Goal: Complete application form: Complete application form

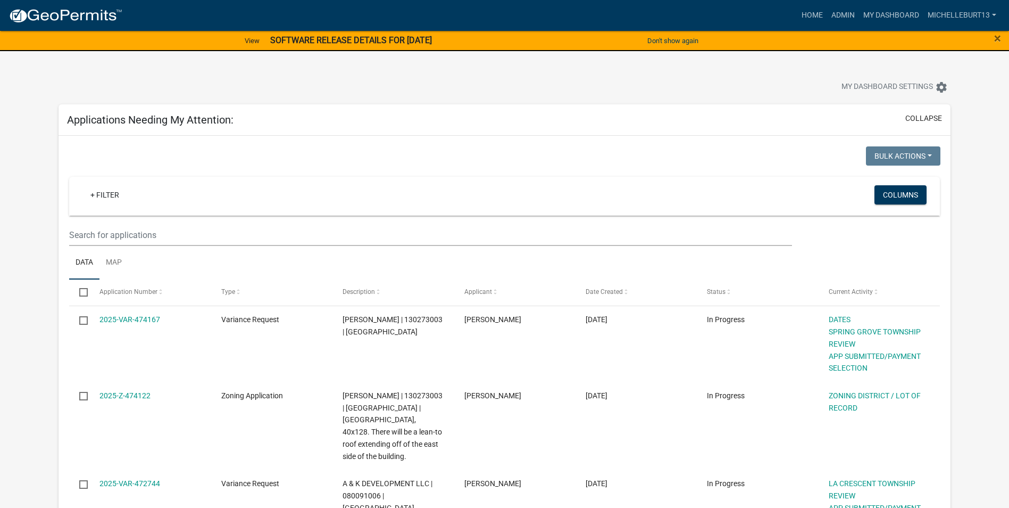
select select "3: 100"
click at [107, 197] on link "+ Filter" at bounding box center [105, 194] width 46 height 19
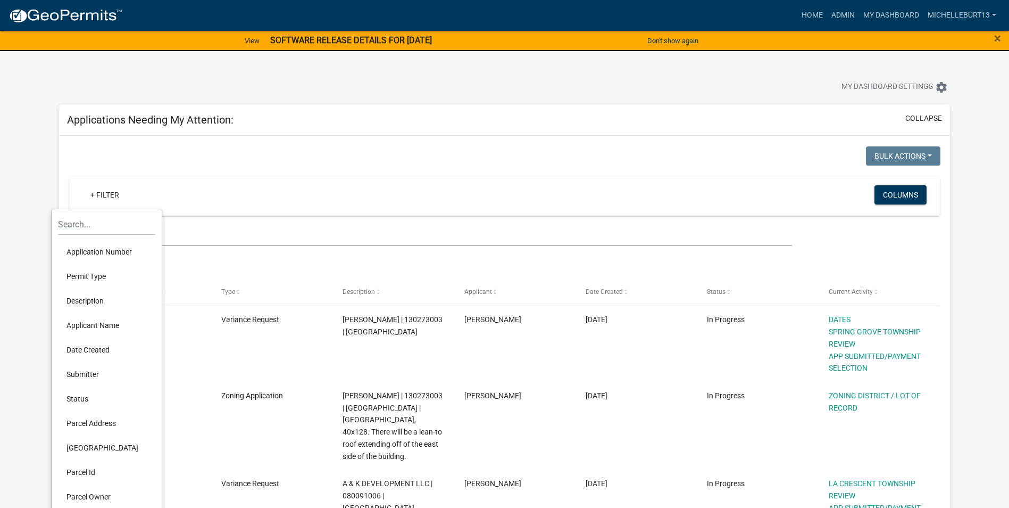
click at [90, 275] on li "Permit Type" at bounding box center [106, 276] width 97 height 24
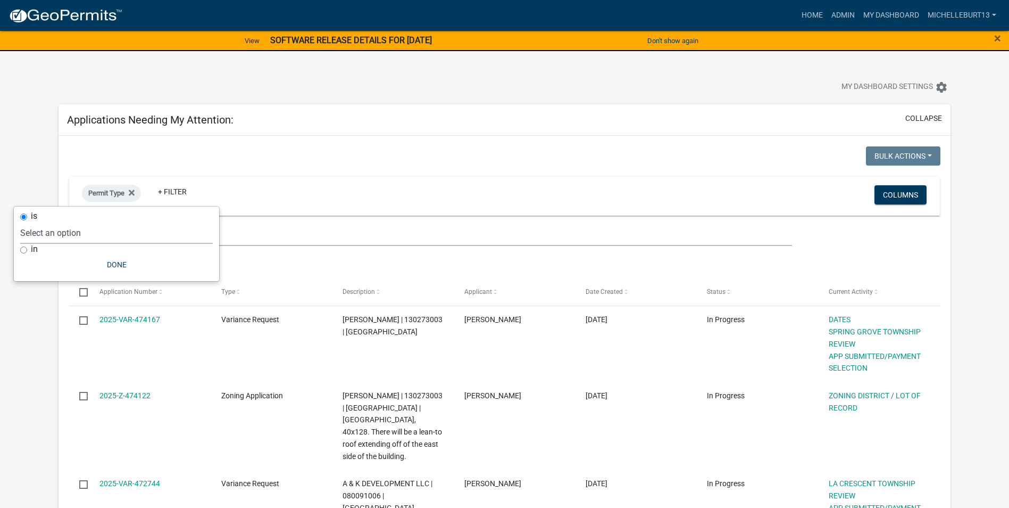
click at [97, 231] on select "Select an option 911 Address Assignment Building Contractor (Registration) Buil…" at bounding box center [116, 233] width 193 height 22
select select "bc324cb9-e0e9-4a62-a498-83b9cdb5bb02"
click at [62, 222] on select "Select an option 911 Address Assignment Building Contractor (Registration) Buil…" at bounding box center [116, 233] width 193 height 22
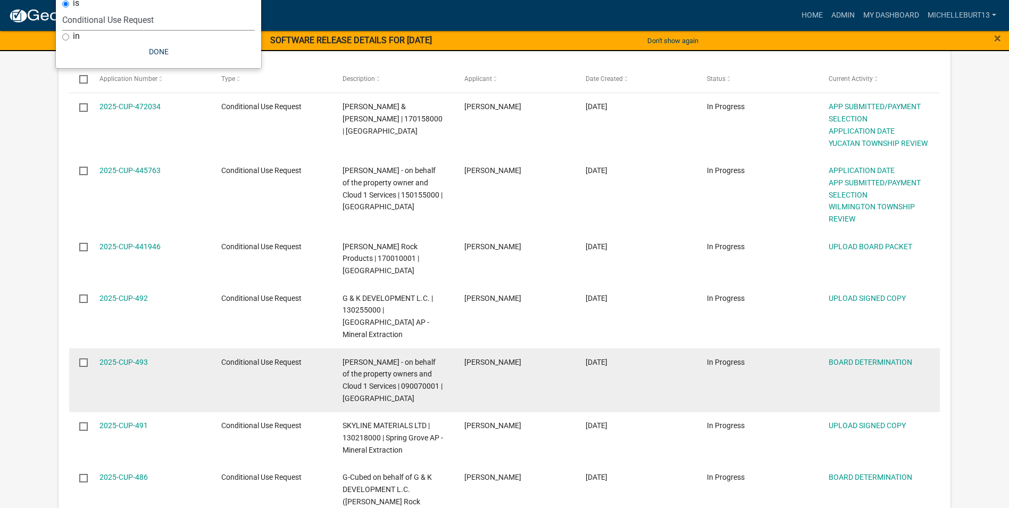
scroll to position [266, 0]
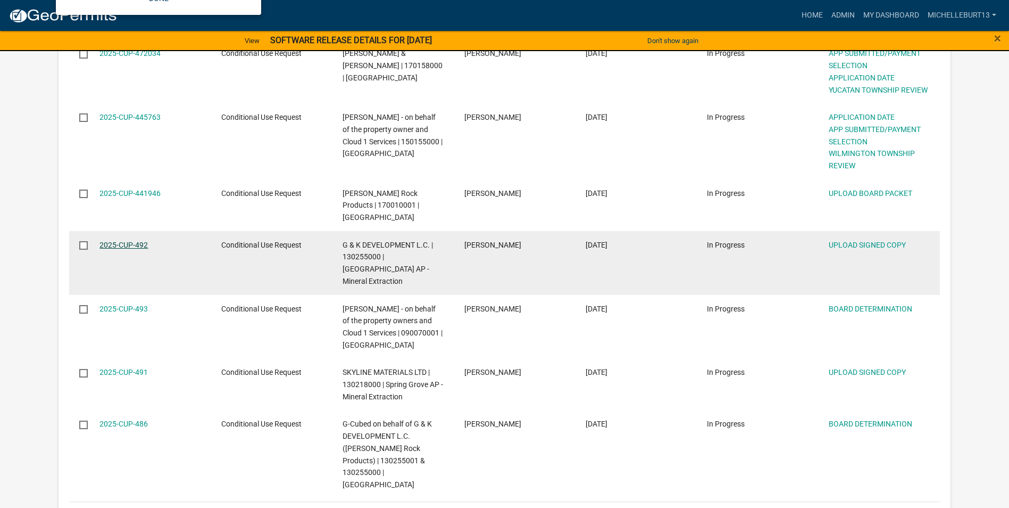
click at [137, 240] on link "2025-CUP-492" at bounding box center [123, 244] width 48 height 9
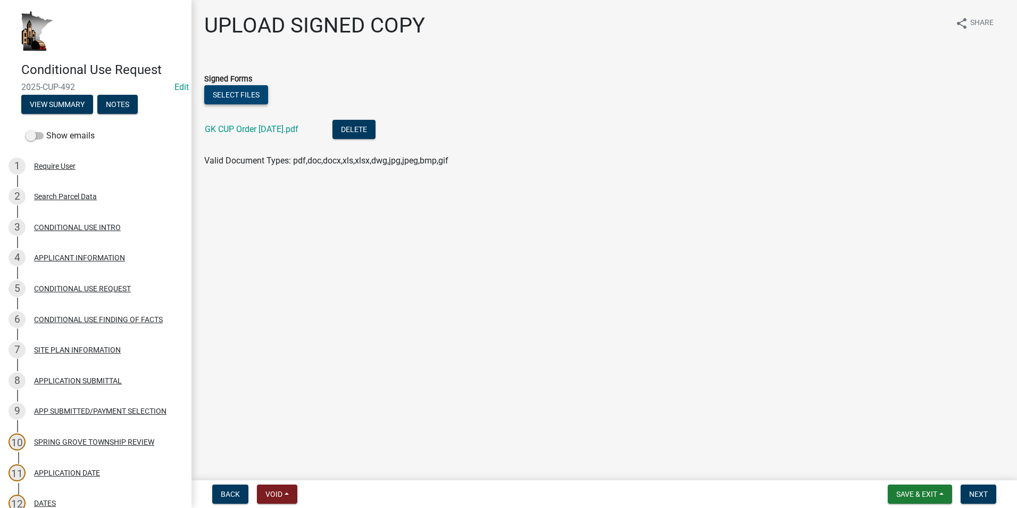
click at [230, 93] on button "Select files" at bounding box center [236, 94] width 64 height 19
click at [234, 96] on button "Select files" at bounding box center [236, 94] width 64 height 19
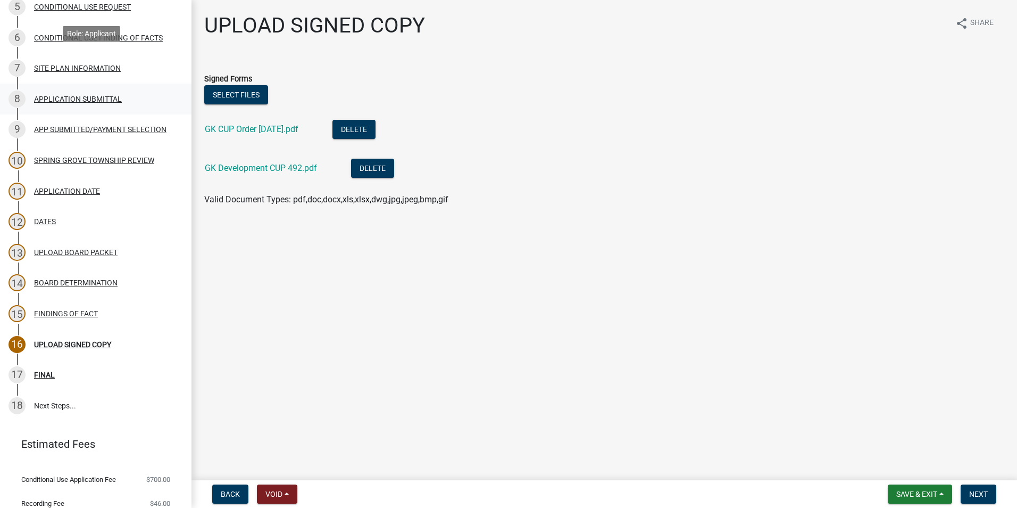
scroll to position [317, 0]
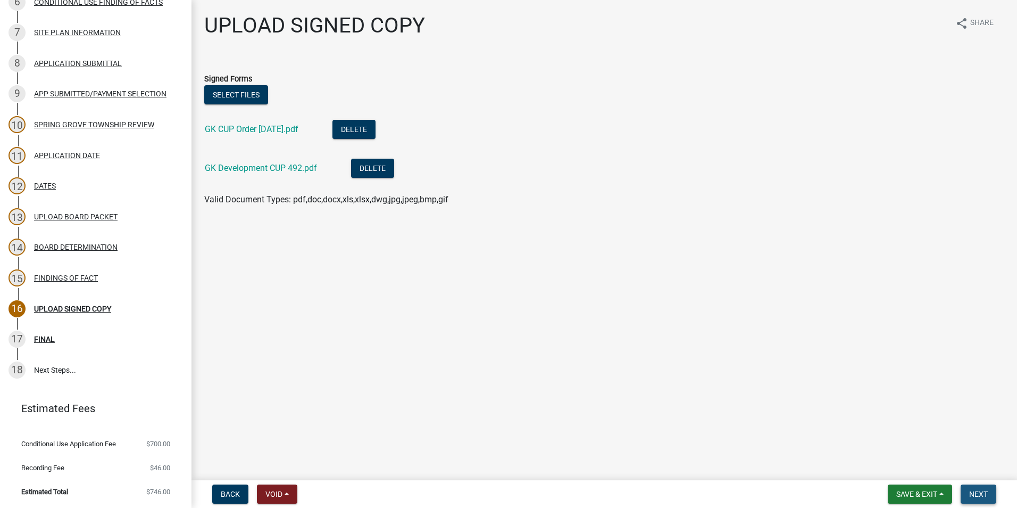
click at [978, 489] on span "Next" at bounding box center [978, 493] width 19 height 9
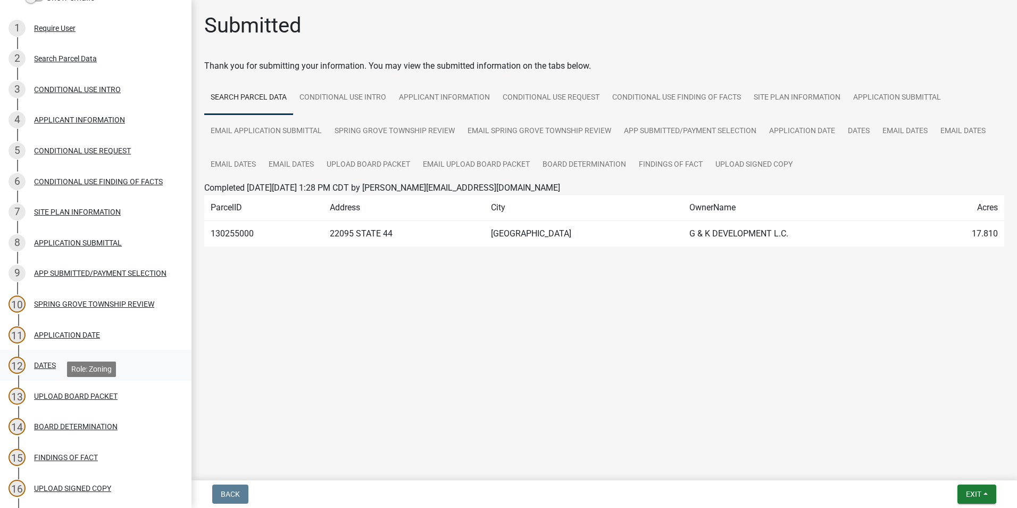
scroll to position [104, 0]
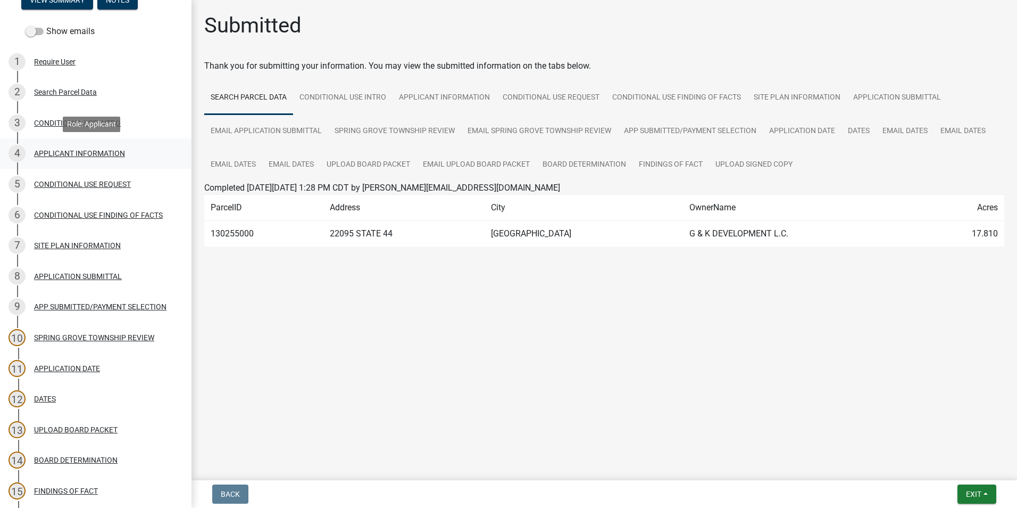
click at [73, 152] on div "APPLICANT INFORMATION" at bounding box center [79, 153] width 91 height 7
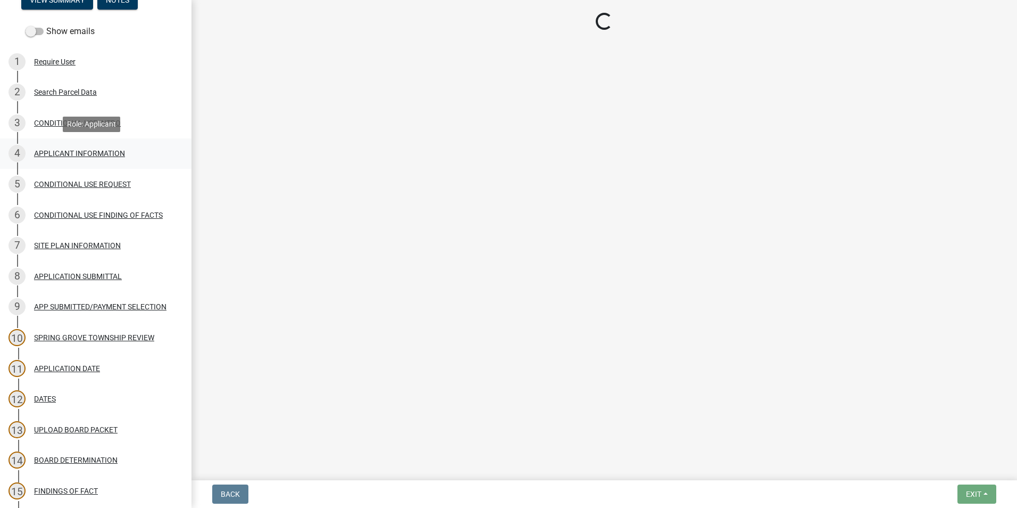
select select "9e1e8264-826e-489c-8877-360b4a057526"
select select "87bd8246-e010-4864-ada3-31d8f143e470"
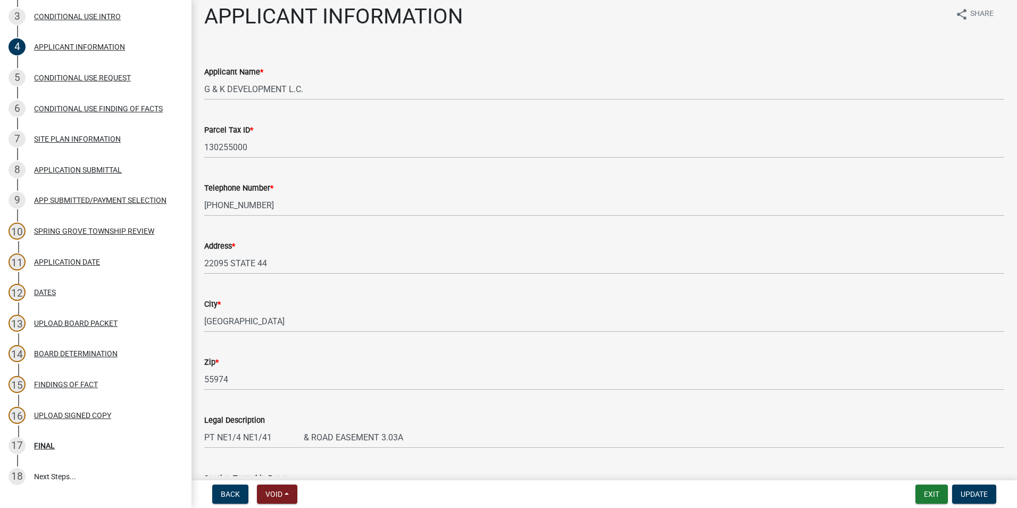
scroll to position [0, 0]
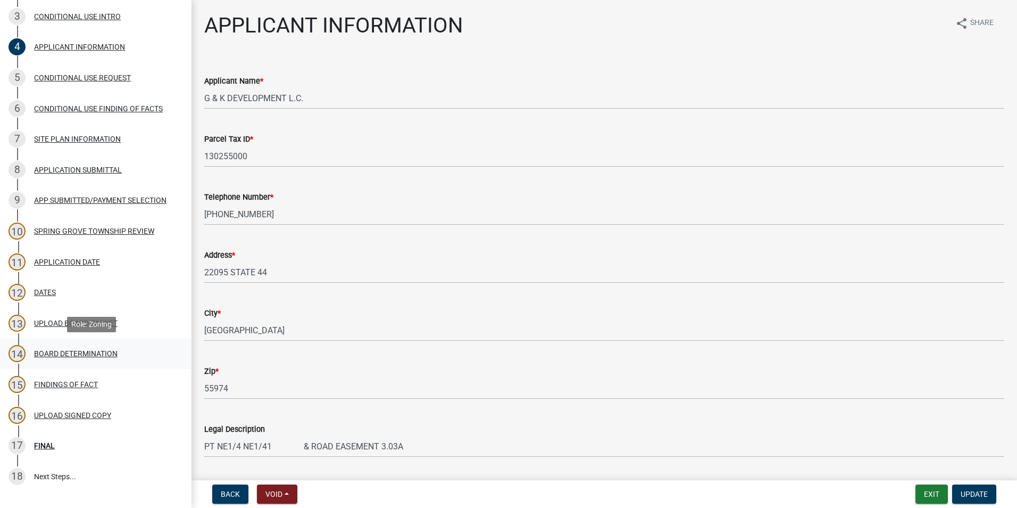
click at [70, 352] on div "BOARD DETERMINATION" at bounding box center [76, 353] width 84 height 7
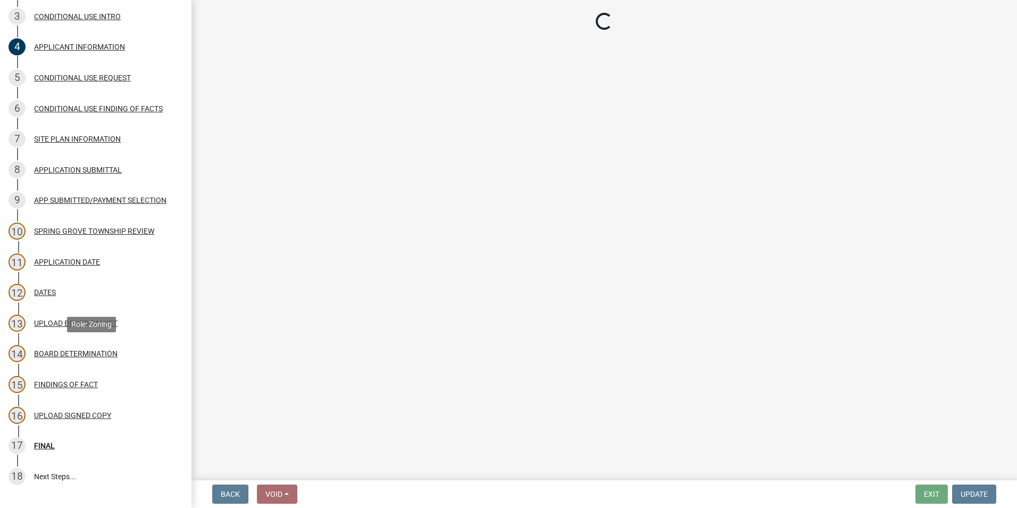
select select "a7b40ebe-ef8f-48cb-90a3-0b394482bfdf"
select select "ac6e7584-9cfa-4665-bf45-0749c8da3b97"
select select "5e305382-3738-4365-a9c9-24c64572ba65"
select select "05bcbfa7-b84a-4bac-aa39-7d27537fdc5d"
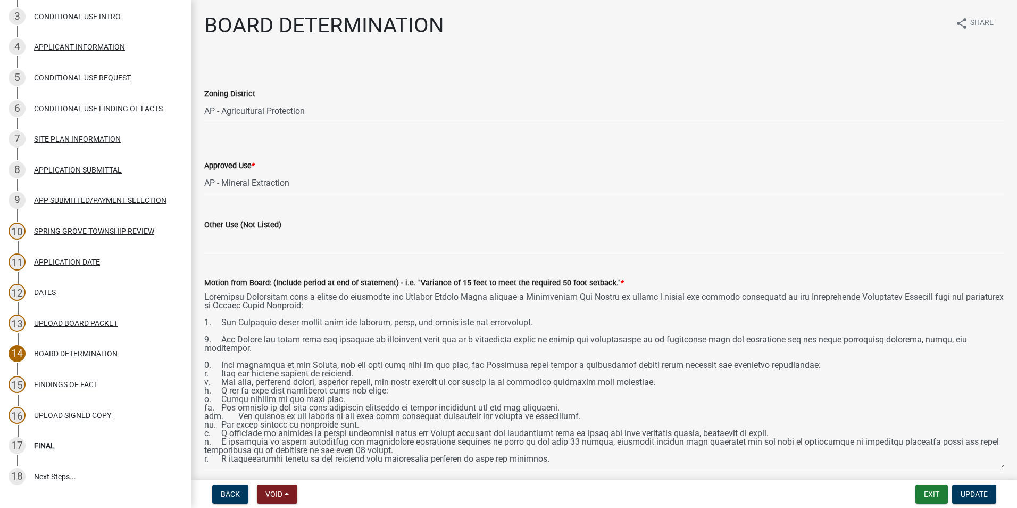
drag, startPoint x: 995, startPoint y: 338, endPoint x: 925, endPoint y: 434, distance: 118.8
click at [974, 458] on textarea "Motion from Board: (Include period at end of statement) - i.e. "Variance of 15 …" at bounding box center [604, 379] width 800 height 180
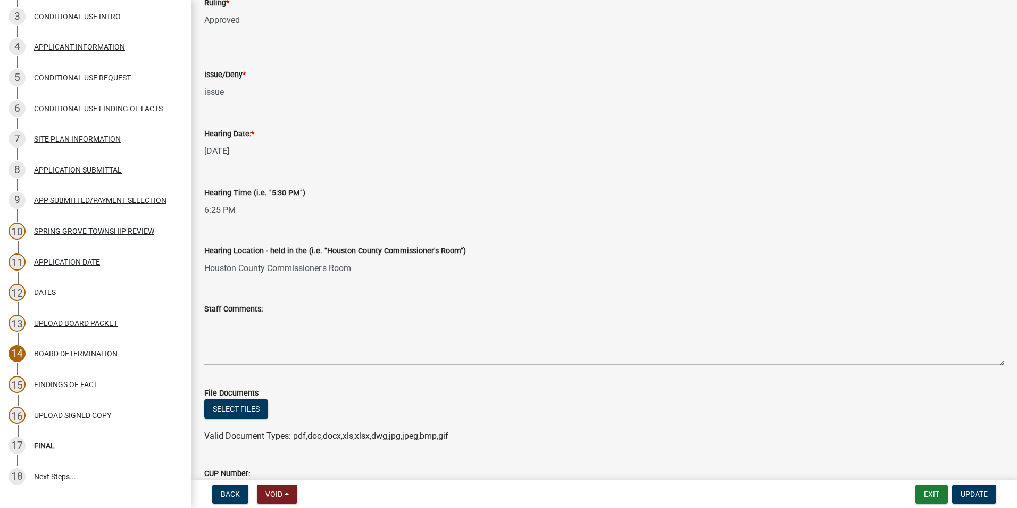
scroll to position [660, 0]
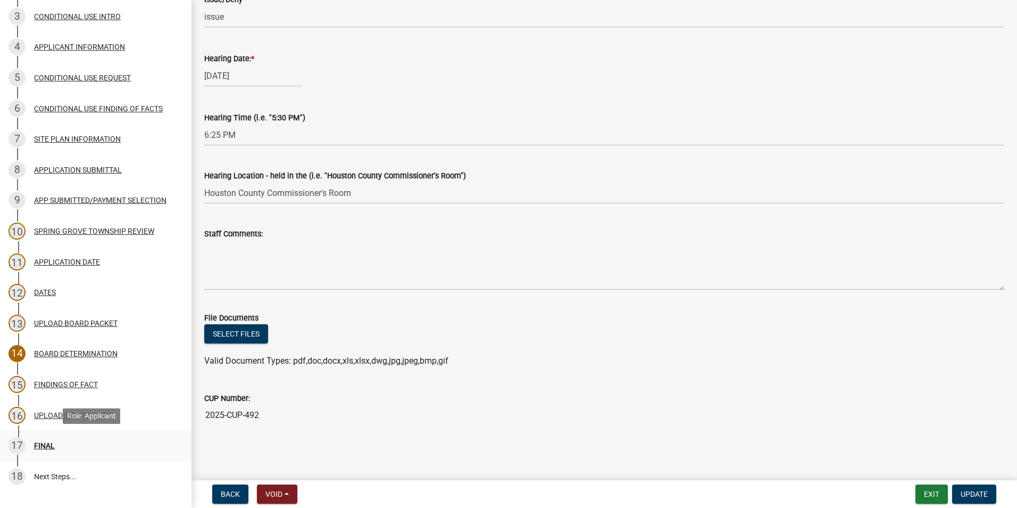
click at [106, 438] on div "17 FINAL" at bounding box center [92, 445] width 166 height 17
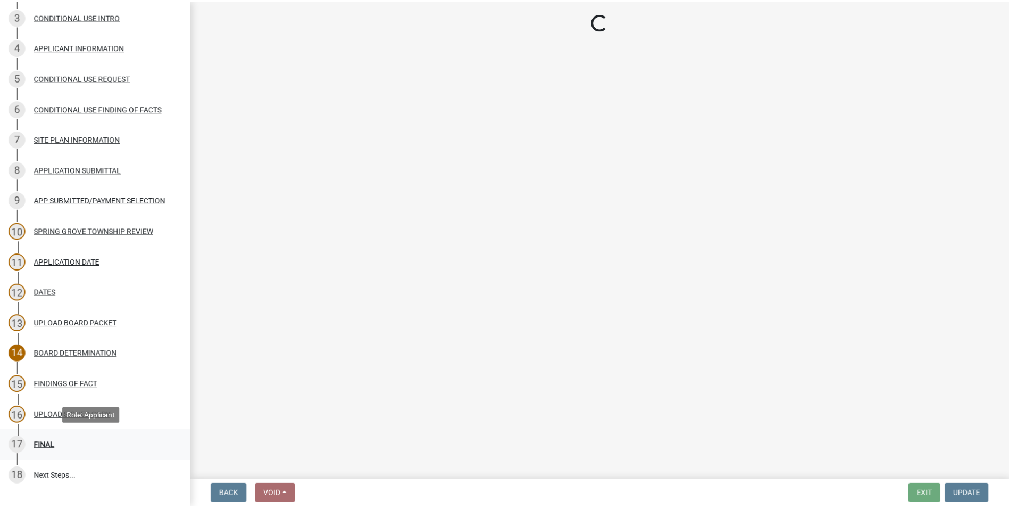
scroll to position [0, 0]
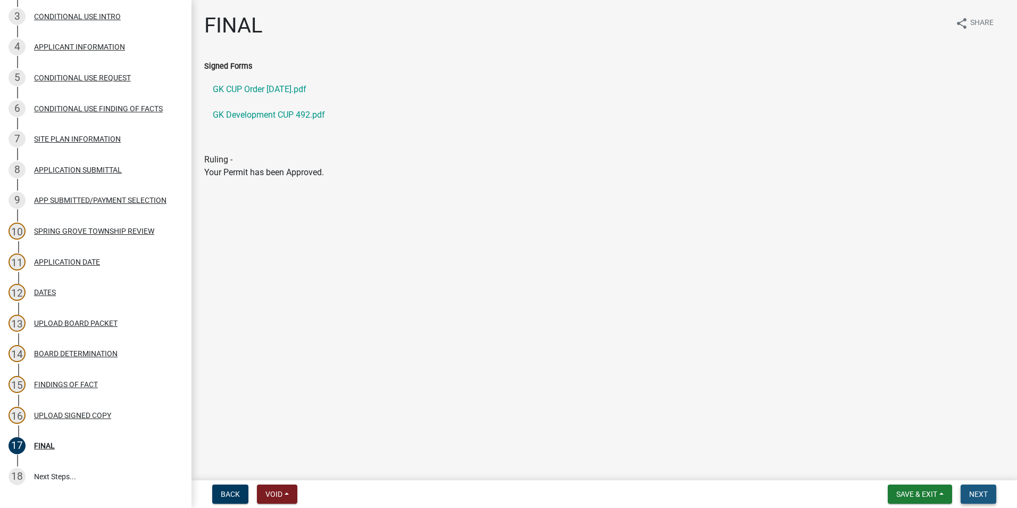
click at [983, 492] on span "Next" at bounding box center [978, 493] width 19 height 9
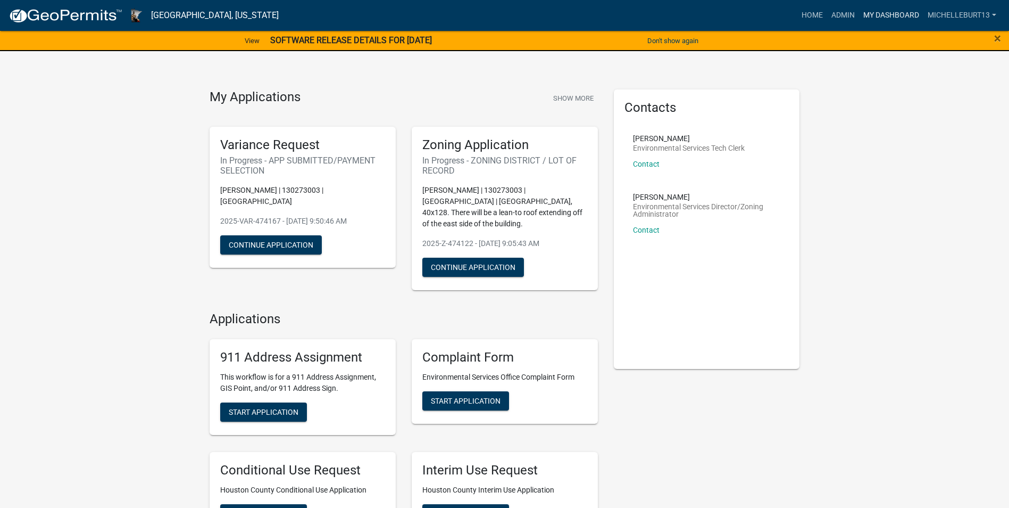
click at [877, 14] on link "My Dashboard" at bounding box center [891, 15] width 64 height 20
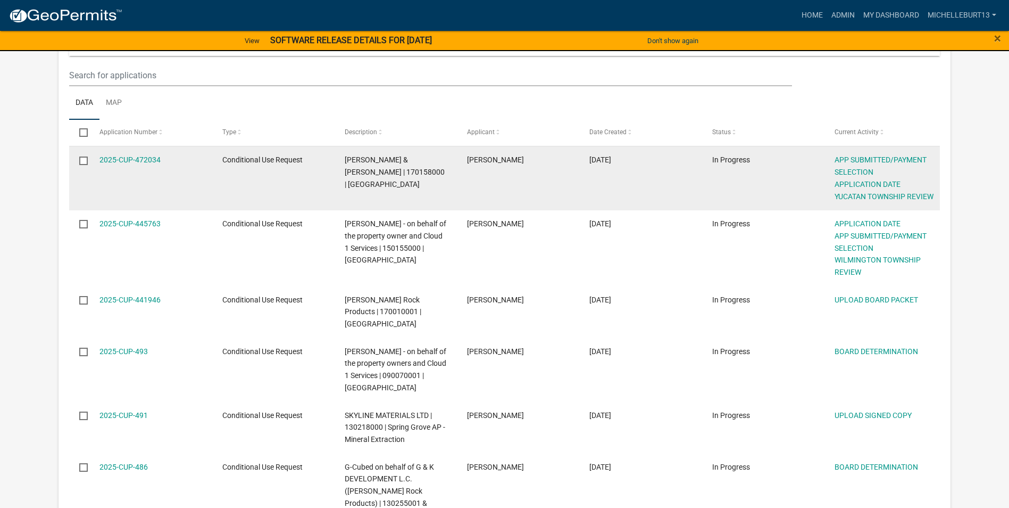
scroll to position [213, 0]
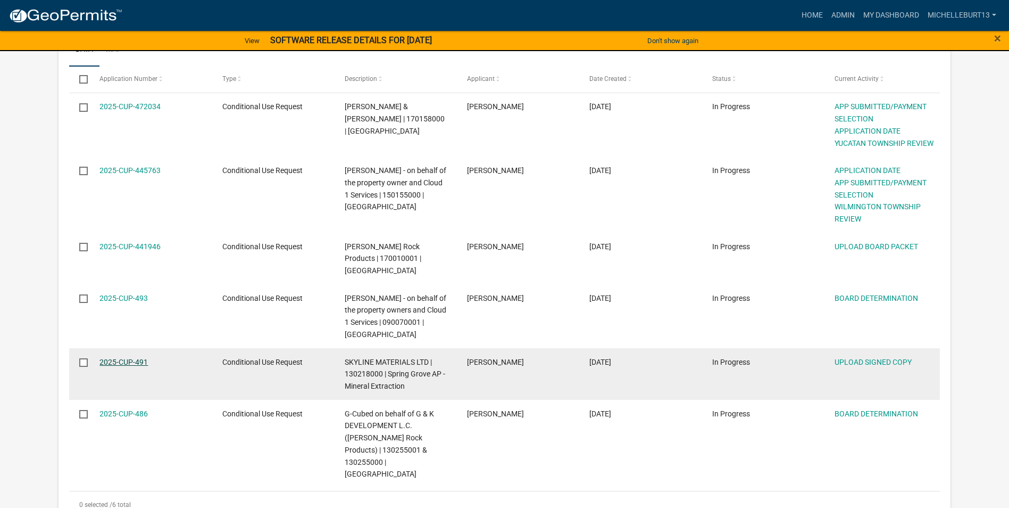
click at [131, 358] on link "2025-CUP-491" at bounding box center [123, 362] width 48 height 9
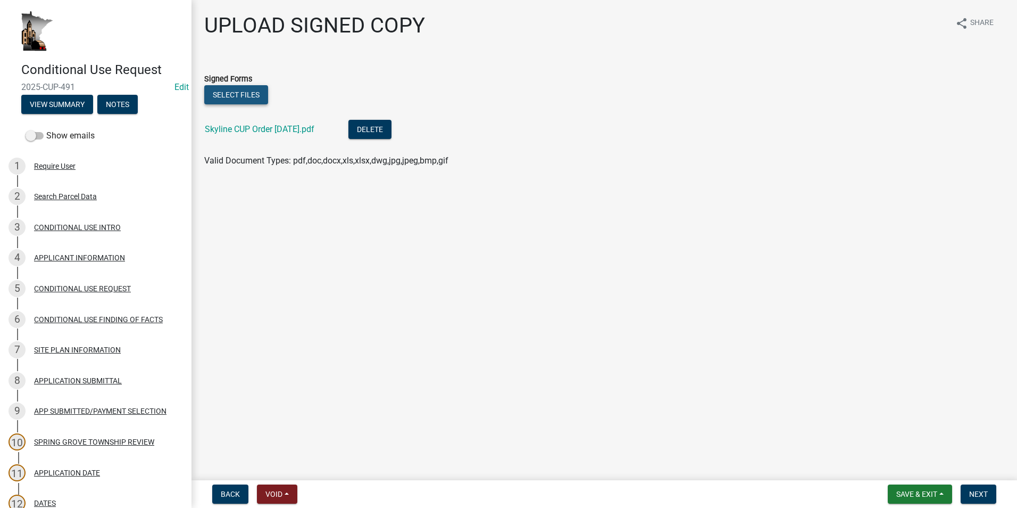
click at [228, 95] on button "Select files" at bounding box center [236, 94] width 64 height 19
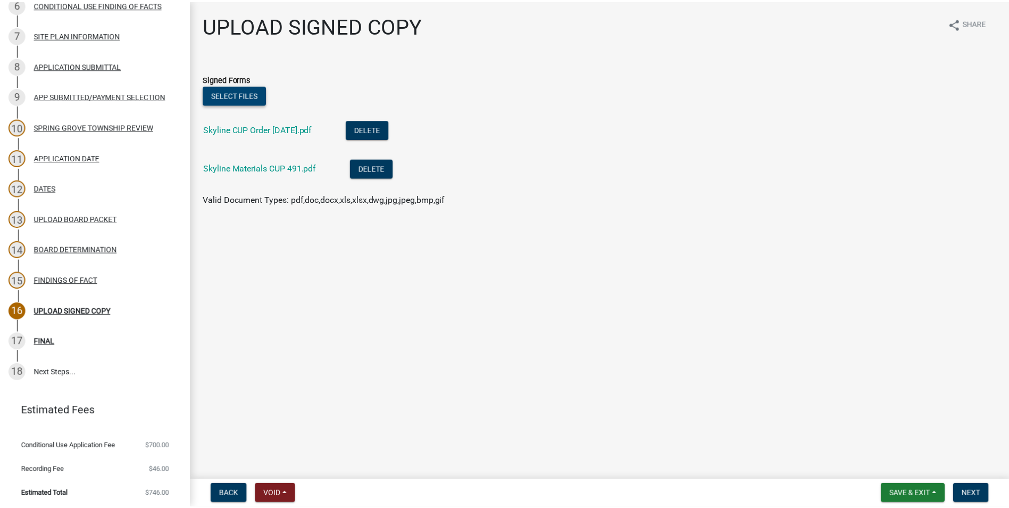
scroll to position [317, 0]
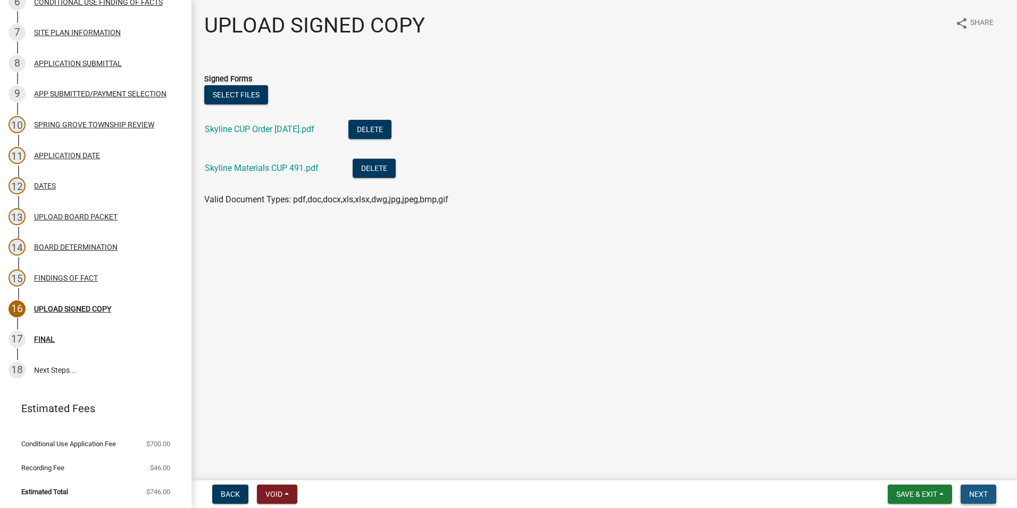
click at [982, 497] on span "Next" at bounding box center [978, 493] width 19 height 9
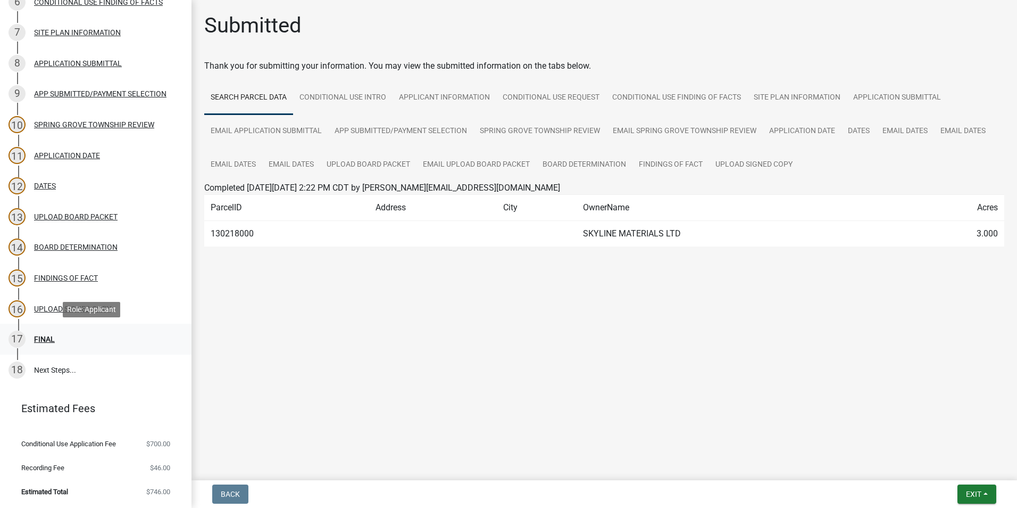
click at [64, 339] on div "17 FINAL" at bounding box center [92, 338] width 166 height 17
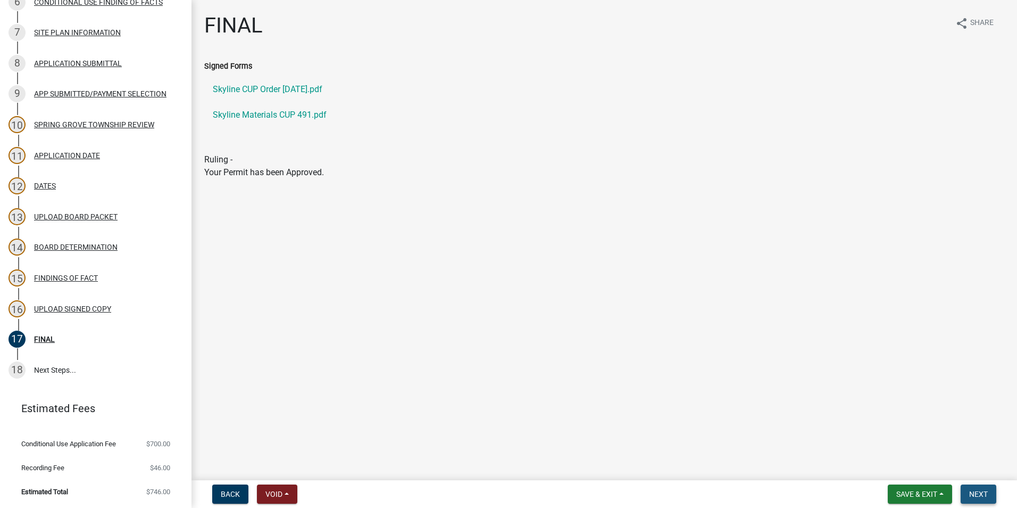
click at [977, 493] on span "Next" at bounding box center [978, 493] width 19 height 9
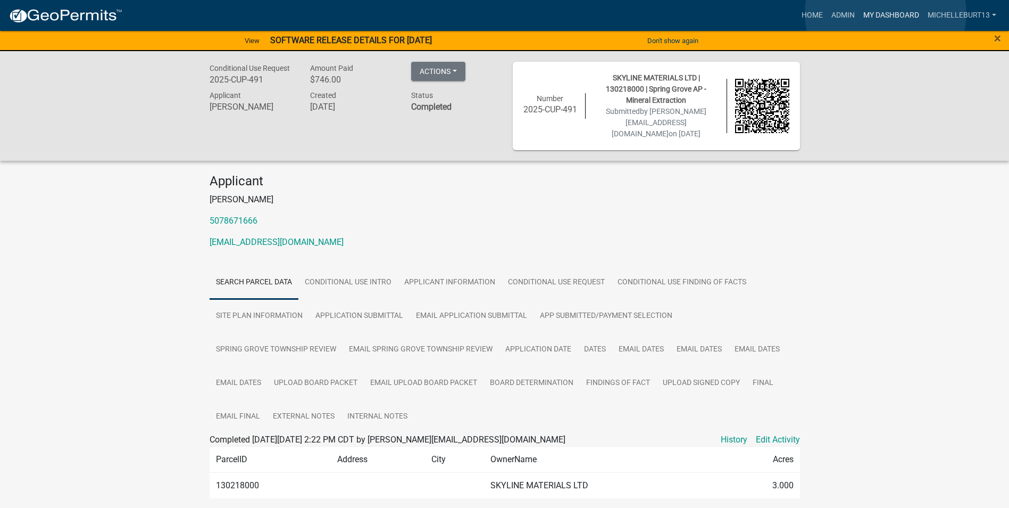
click at [886, 13] on link "My Dashboard" at bounding box center [891, 15] width 64 height 20
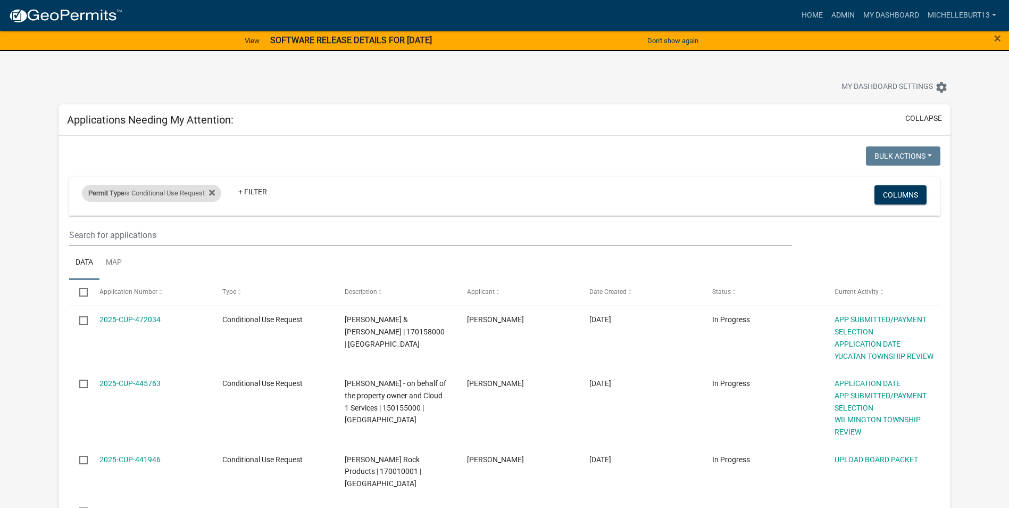
click at [179, 192] on div "Permit Type is Conditional Use Request" at bounding box center [151, 193] width 139 height 17
click at [152, 227] on select "Select an option 911 Address Assignment Building Contractor (Registration) Buil…" at bounding box center [158, 233] width 193 height 22
select select "673c2f27-9aad-41c8-ae77-96c346a88d9d"
click at [62, 222] on select "Select an option 911 Address Assignment Building Contractor (Registration) Buil…" at bounding box center [158, 233] width 193 height 22
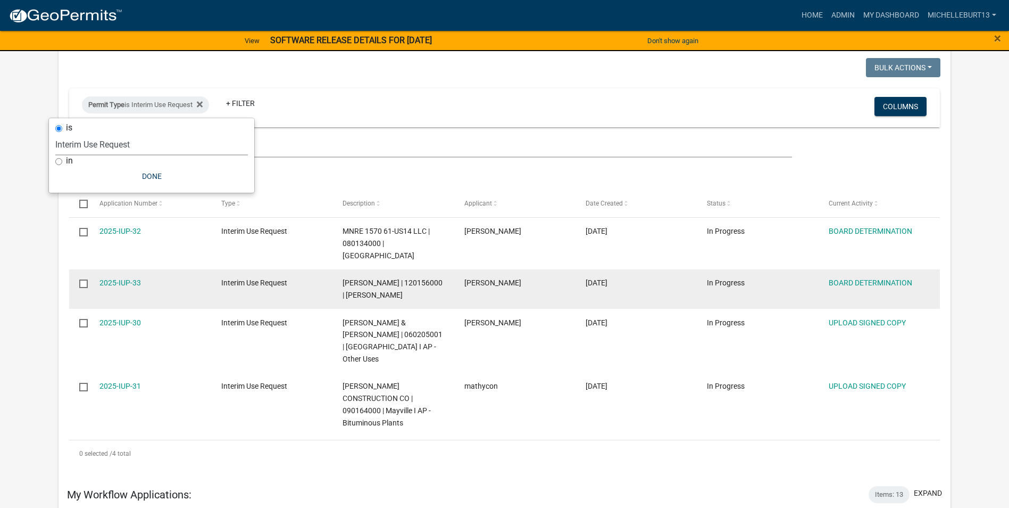
scroll to position [106, 0]
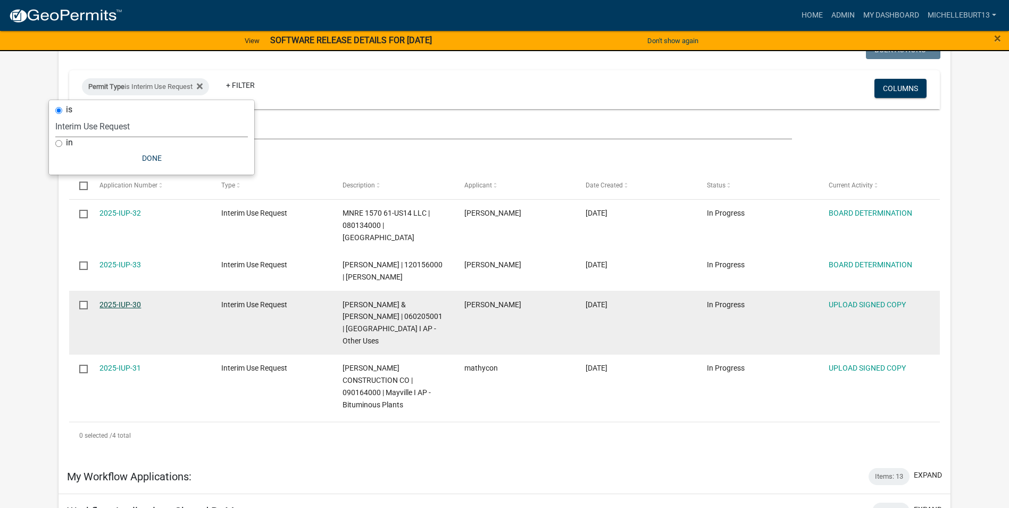
click at [123, 300] on link "2025-IUP-30" at bounding box center [119, 304] width 41 height 9
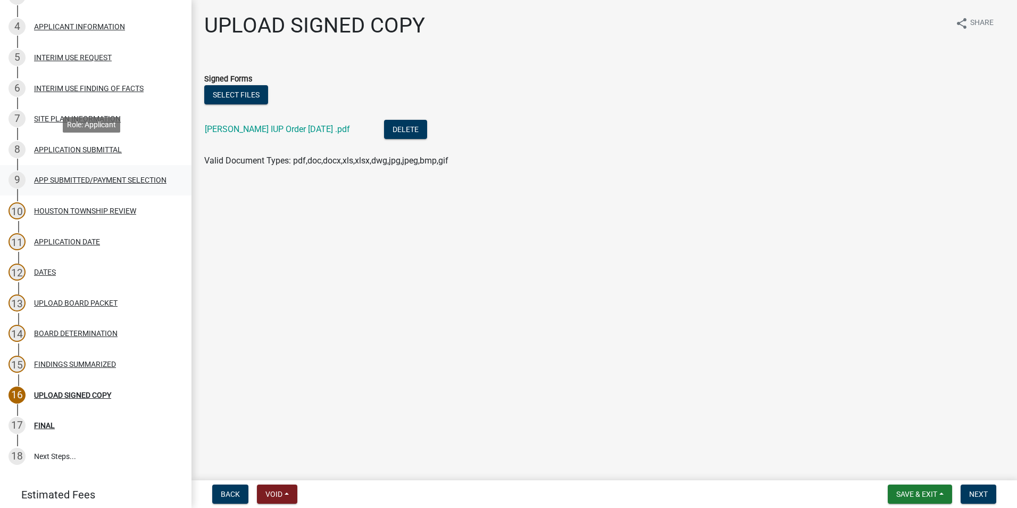
scroll to position [266, 0]
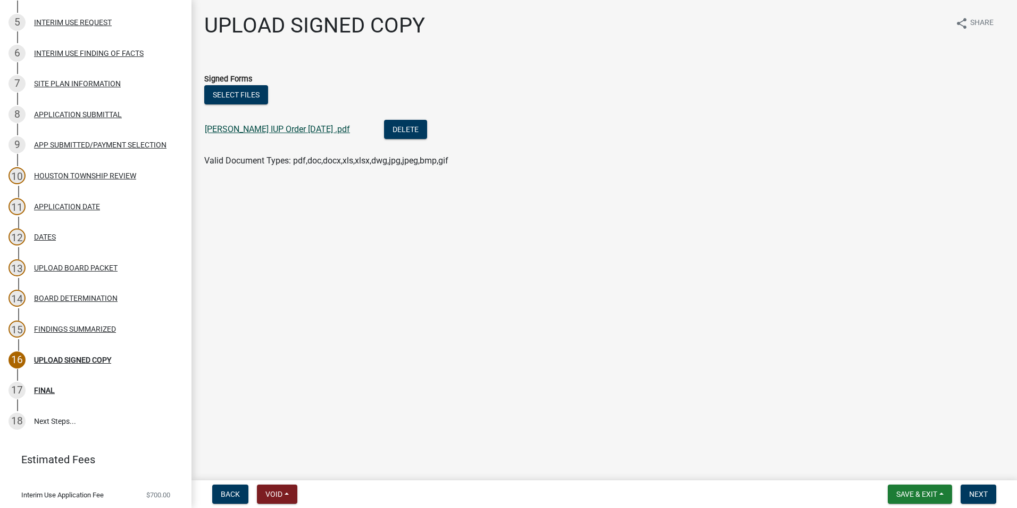
click at [255, 129] on link "[PERSON_NAME] IUP Order [DATE] .pdf" at bounding box center [277, 129] width 145 height 10
click at [246, 98] on button "Select files" at bounding box center [236, 94] width 64 height 19
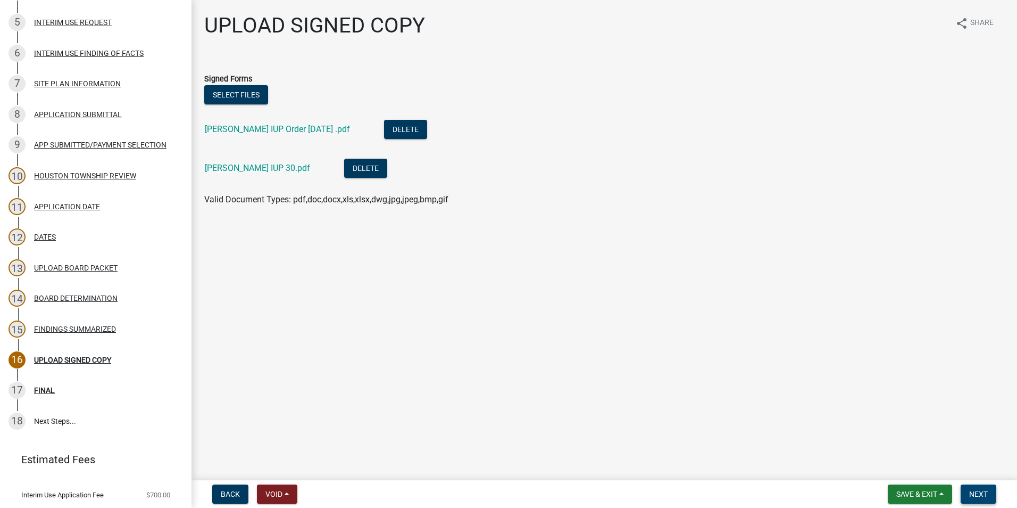
click at [976, 494] on span "Next" at bounding box center [978, 493] width 19 height 9
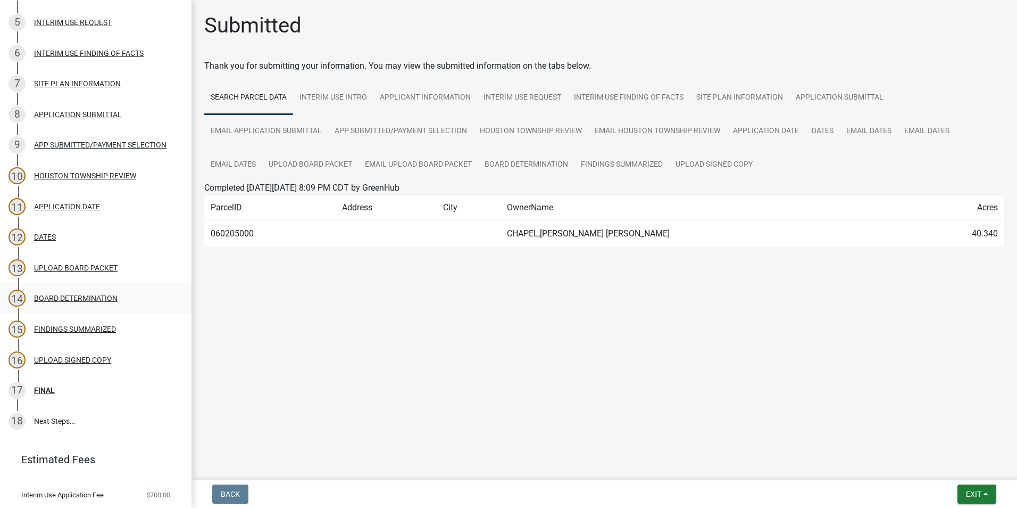
click at [105, 301] on div "BOARD DETERMINATION" at bounding box center [76, 297] width 84 height 7
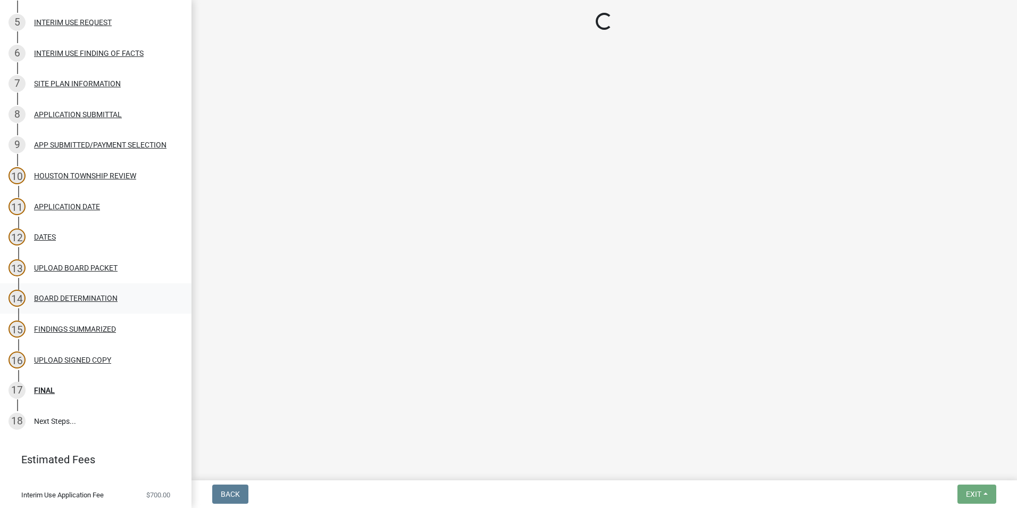
select select "9dbecd2a-f33e-4835-a5c0-33ac2cce7722"
select select "bb97efb3-2ad1-488f-bbc0-8ca183a1f79c"
select select "ae5238dc-1dd5-4e96-b80a-d8403a14a043"
select select "273e149d-5d14-4d45-ab82-91bf453234d7"
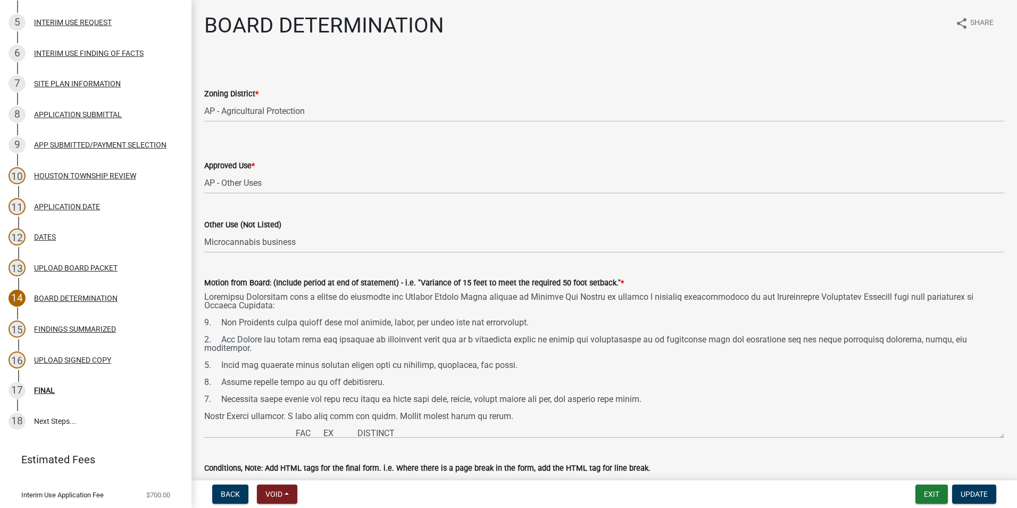
drag, startPoint x: 996, startPoint y: 336, endPoint x: 929, endPoint y: 422, distance: 108.9
click at [929, 422] on textarea "Motion from Board: (Include period at end of statement) - i.e. "Variance of 15 …" at bounding box center [604, 363] width 800 height 149
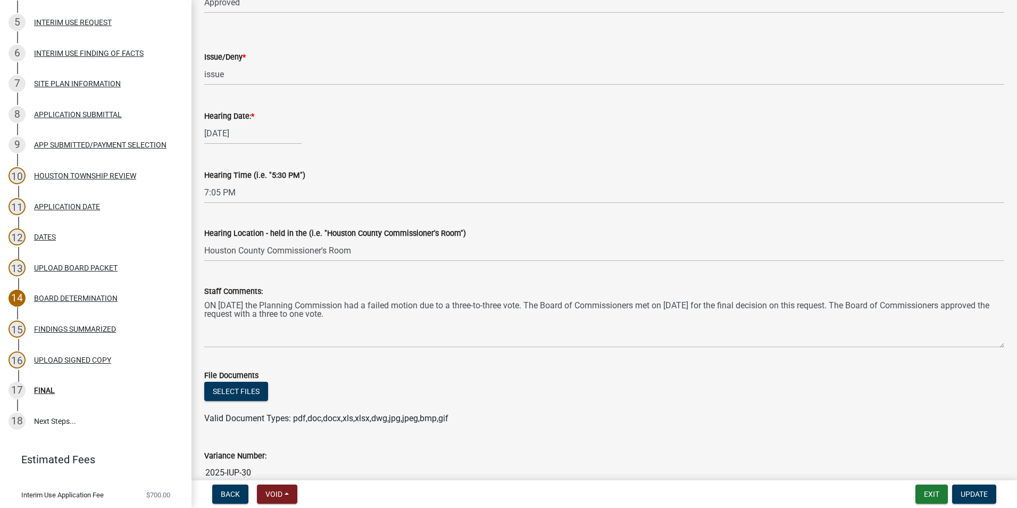
scroll to position [585, 0]
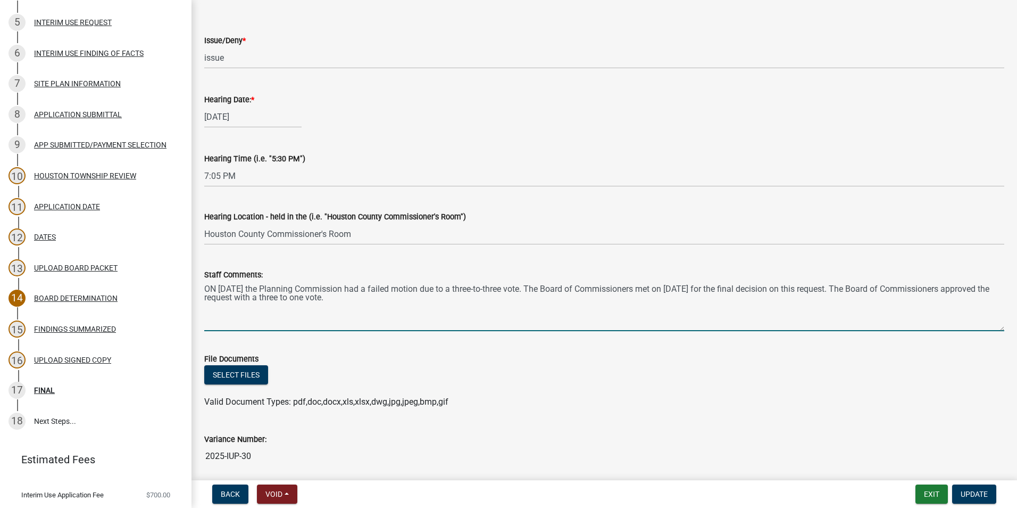
click at [216, 291] on textarea "ON [DATE] the Planning Commission had a failed motion due to a three-to-three v…" at bounding box center [604, 306] width 800 height 50
click at [417, 289] on textarea "On [DATE], the Planning Commission had a failed motion due to a three-to-three …" at bounding box center [604, 306] width 800 height 50
type textarea "On [DATE], the Planning Commission had a failed final motion due to a three-to-…"
click at [977, 491] on span "Update" at bounding box center [974, 493] width 27 height 9
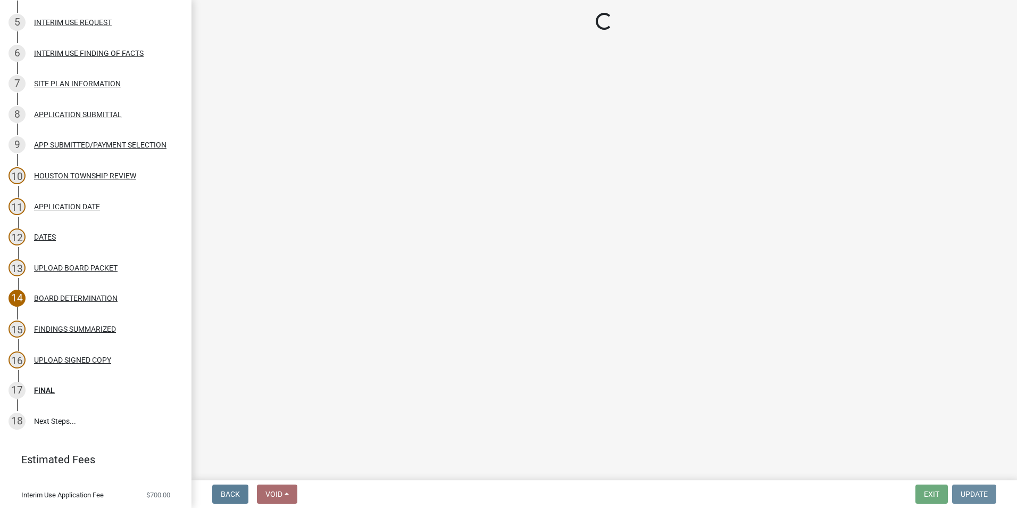
scroll to position [0, 0]
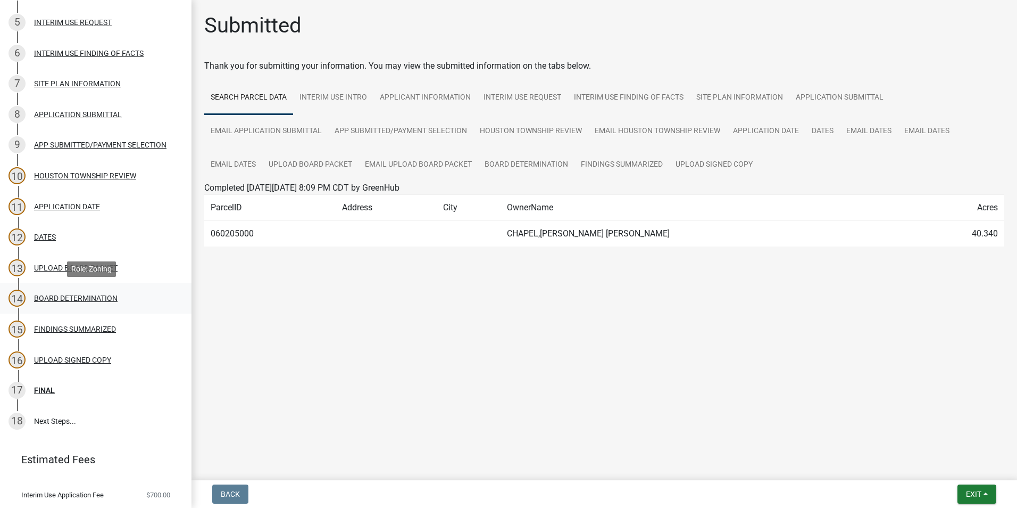
click at [82, 296] on div "BOARD DETERMINATION" at bounding box center [76, 297] width 84 height 7
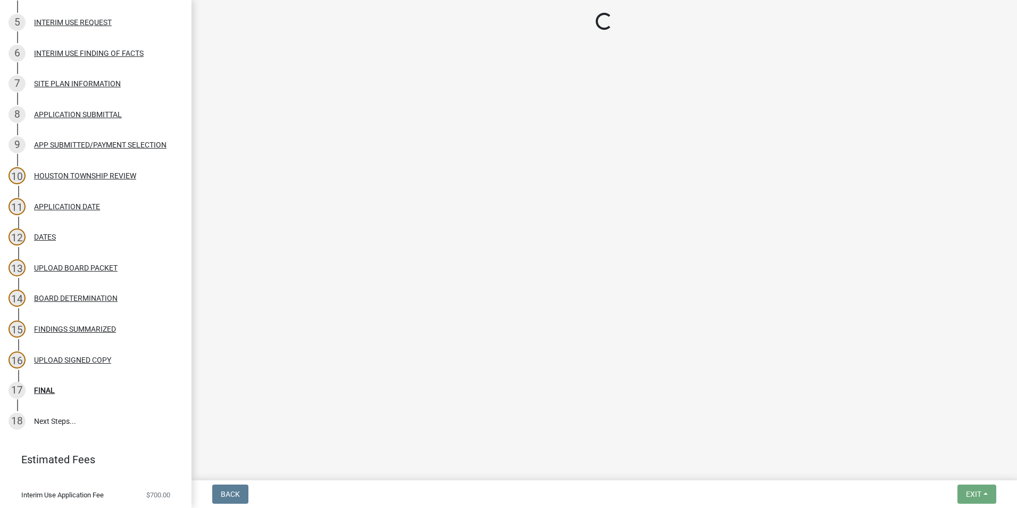
select select "9dbecd2a-f33e-4835-a5c0-33ac2cce7722"
select select "bb97efb3-2ad1-488f-bbc0-8ca183a1f79c"
select select "ae5238dc-1dd5-4e96-b80a-d8403a14a043"
select select "273e149d-5d14-4d45-ab82-91bf453234d7"
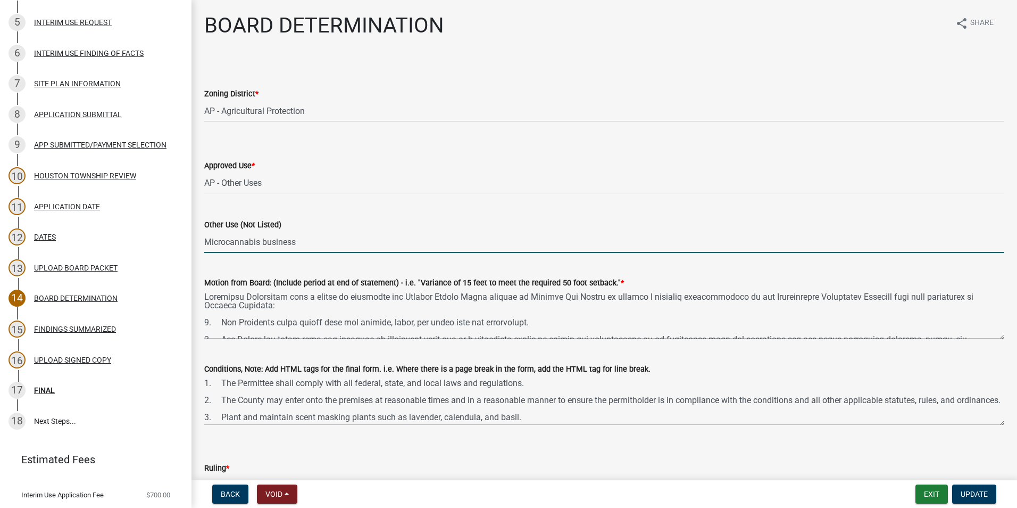
click at [297, 242] on input "Microcannabis business" at bounding box center [604, 242] width 800 height 22
drag, startPoint x: 264, startPoint y: 242, endPoint x: 200, endPoint y: 240, distance: 63.9
click at [200, 240] on div "Other Use (Not Listed) Microcannabis business" at bounding box center [604, 227] width 816 height 49
drag, startPoint x: 293, startPoint y: 241, endPoint x: 200, endPoint y: 239, distance: 92.6
click at [200, 239] on div "Other Use (Not Listed) Microcannabis business" at bounding box center [604, 227] width 816 height 49
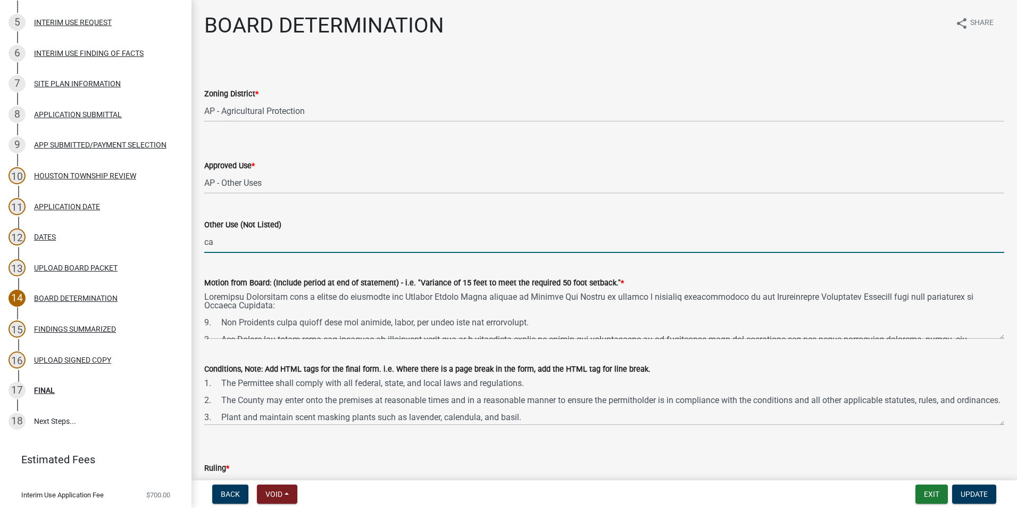
type input "c"
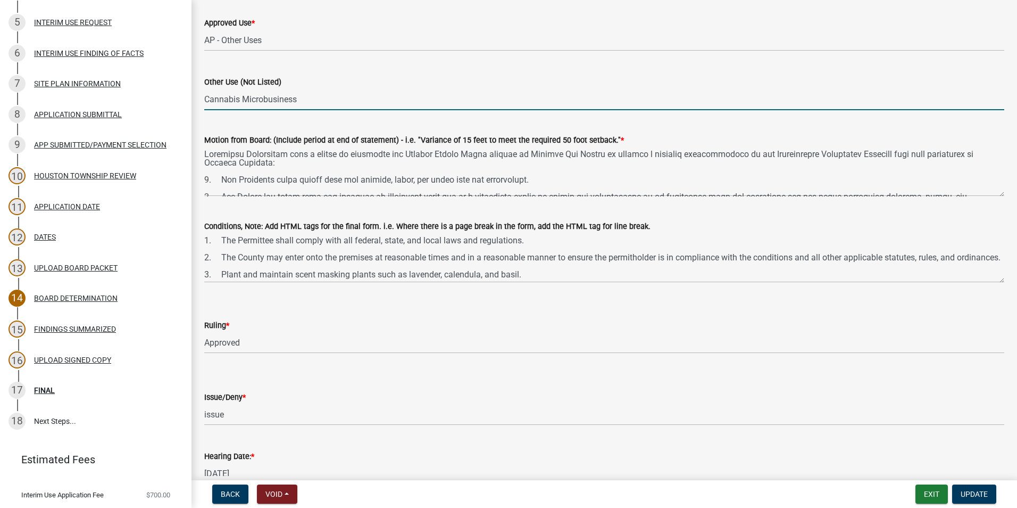
scroll to position [160, 0]
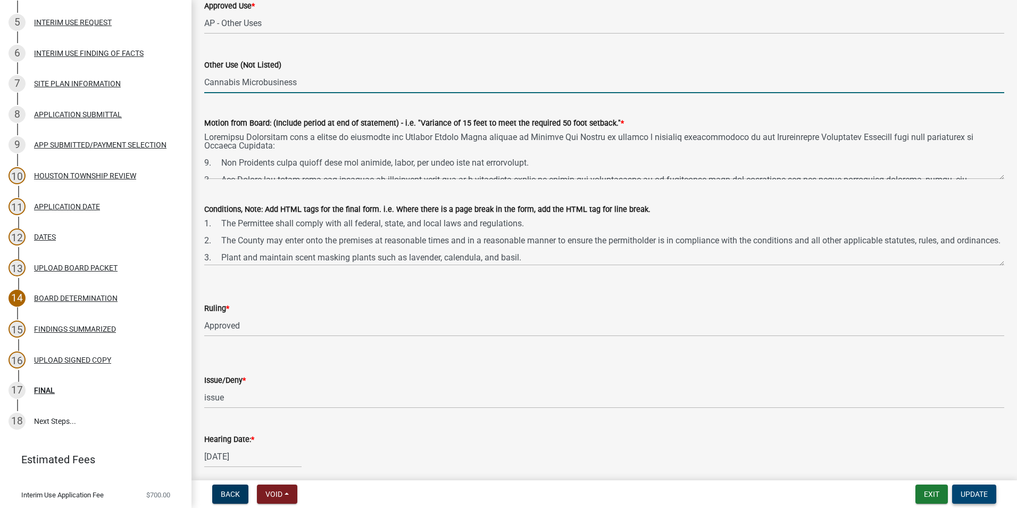
type input "Cannabis Microbusiness"
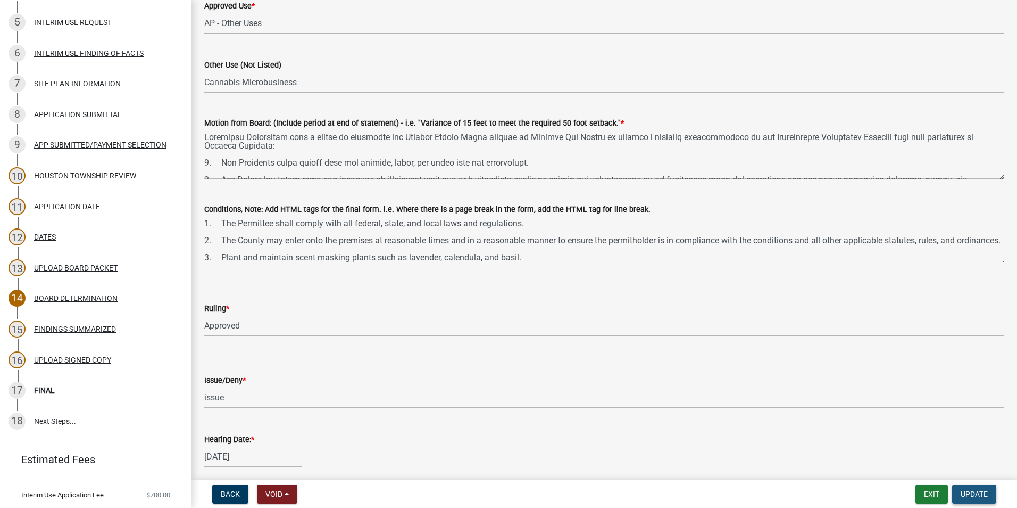
click at [965, 488] on button "Update" at bounding box center [974, 493] width 44 height 19
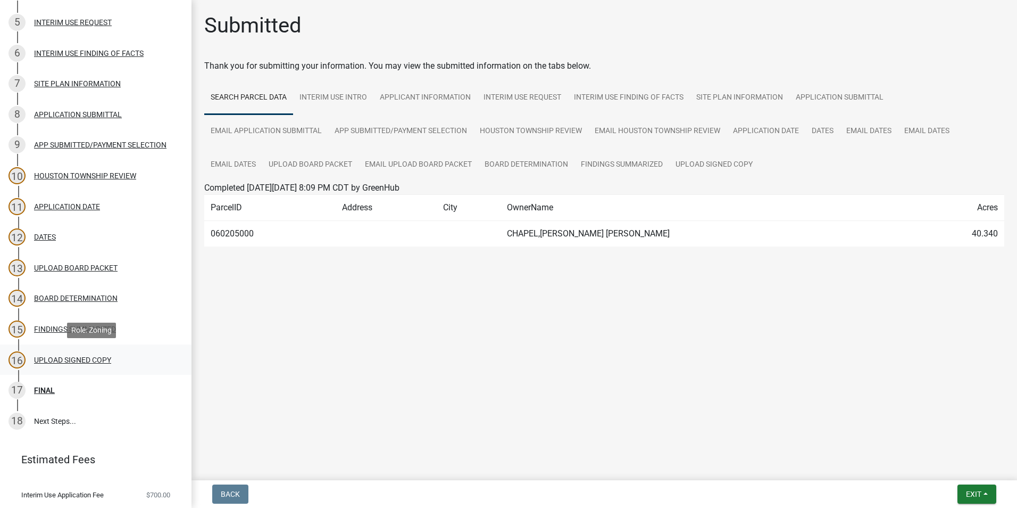
click at [111, 363] on div "16 UPLOAD SIGNED COPY" at bounding box center [92, 359] width 166 height 17
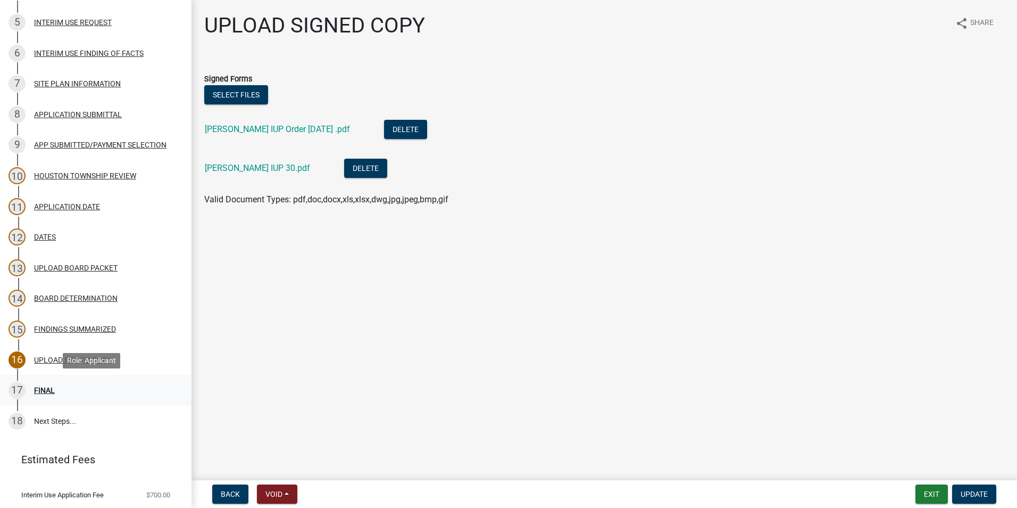
click at [99, 385] on div "17 FINAL" at bounding box center [92, 389] width 166 height 17
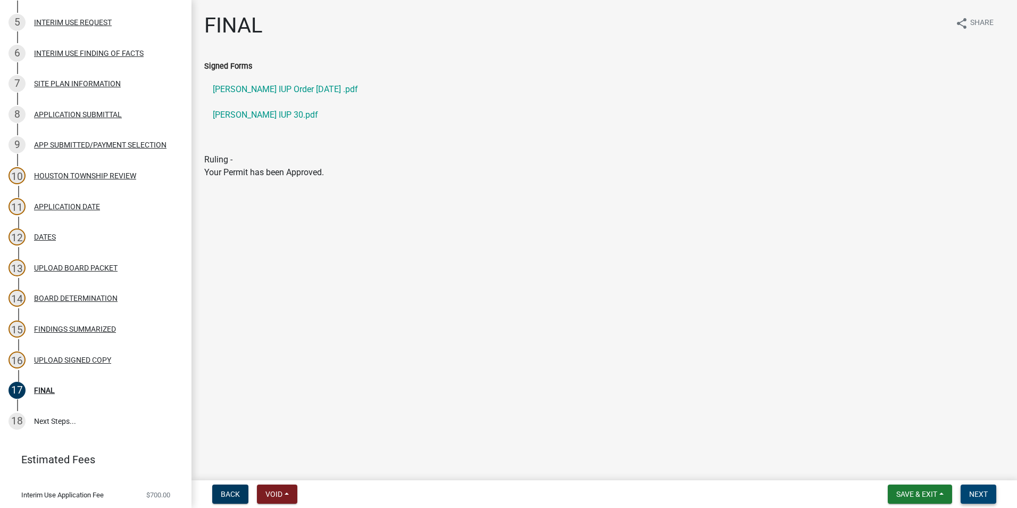
click at [975, 492] on span "Next" at bounding box center [978, 493] width 19 height 9
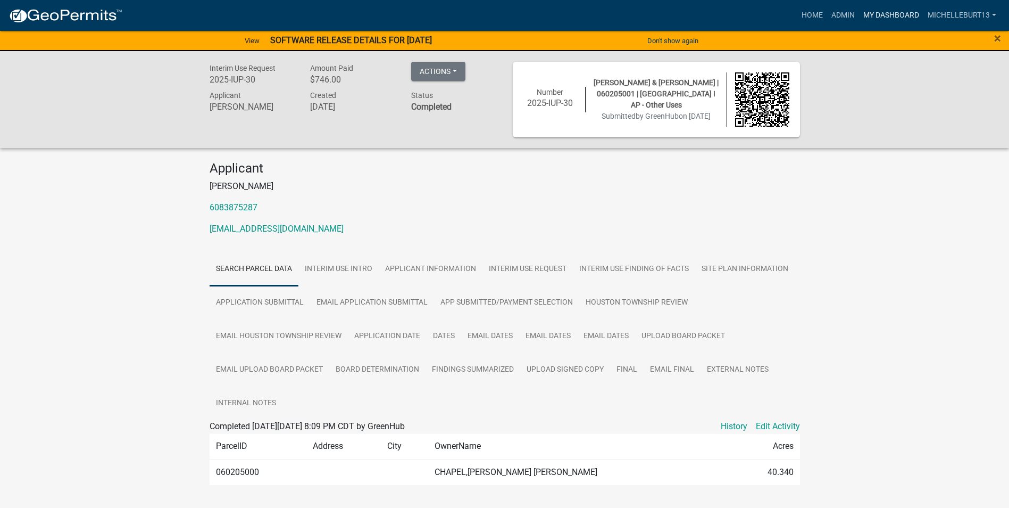
click at [888, 16] on link "My Dashboard" at bounding box center [891, 15] width 64 height 20
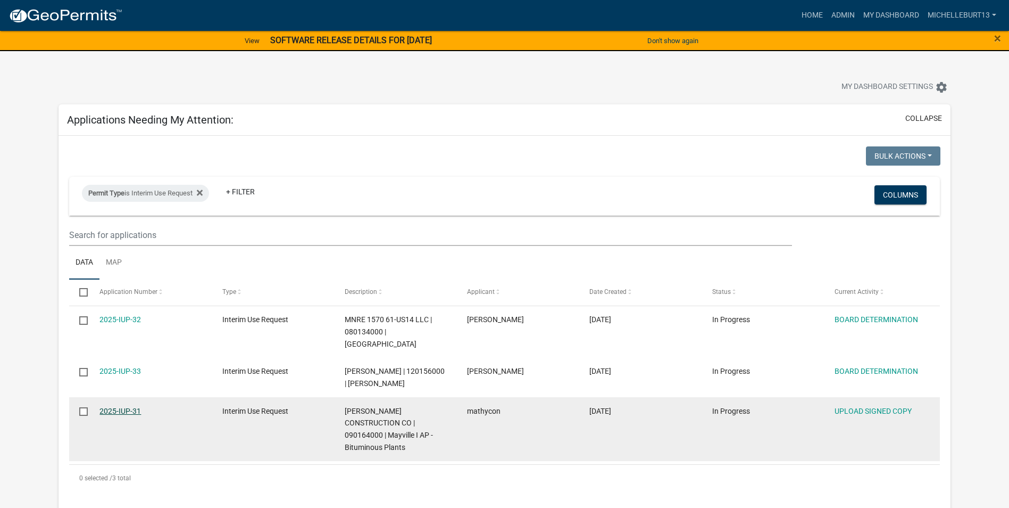
click at [121, 406] on link "2025-IUP-31" at bounding box center [119, 410] width 41 height 9
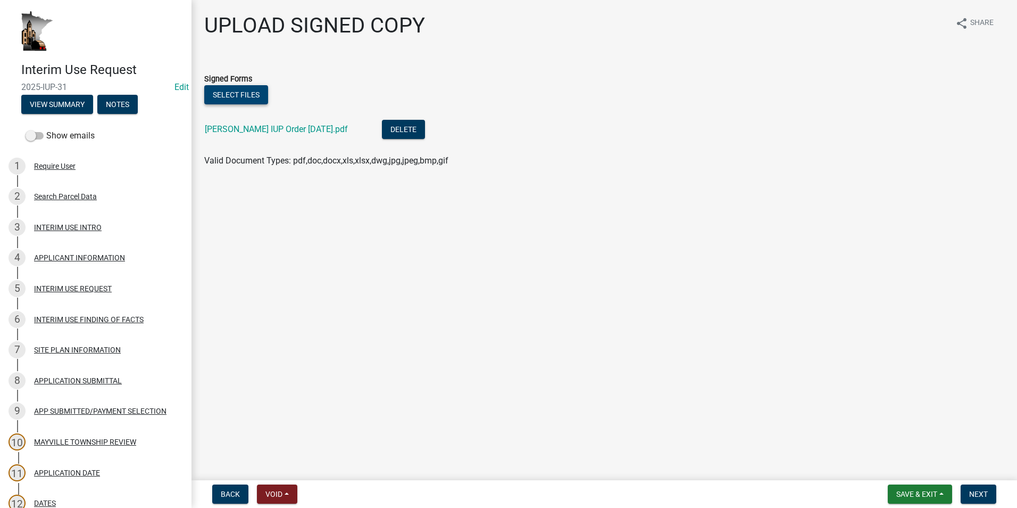
click at [231, 94] on button "Select files" at bounding box center [236, 94] width 64 height 19
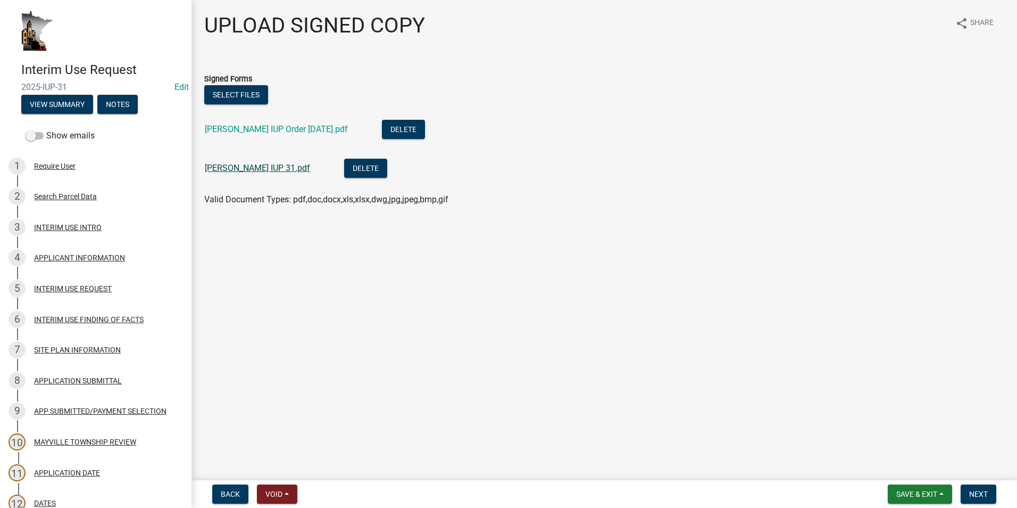
click at [245, 172] on link "[PERSON_NAME] IUP 31.pdf" at bounding box center [257, 168] width 105 height 10
click at [969, 495] on span "Next" at bounding box center [978, 493] width 19 height 9
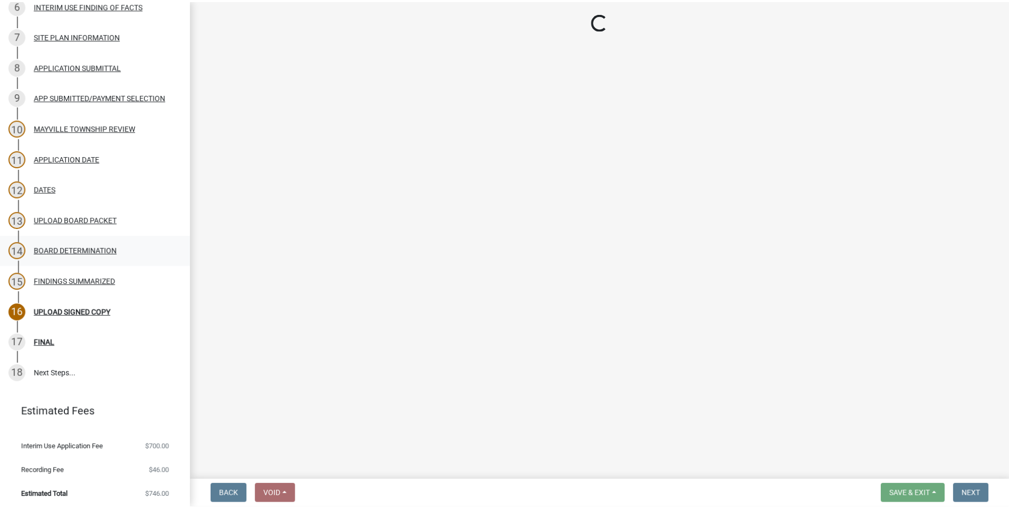
scroll to position [317, 0]
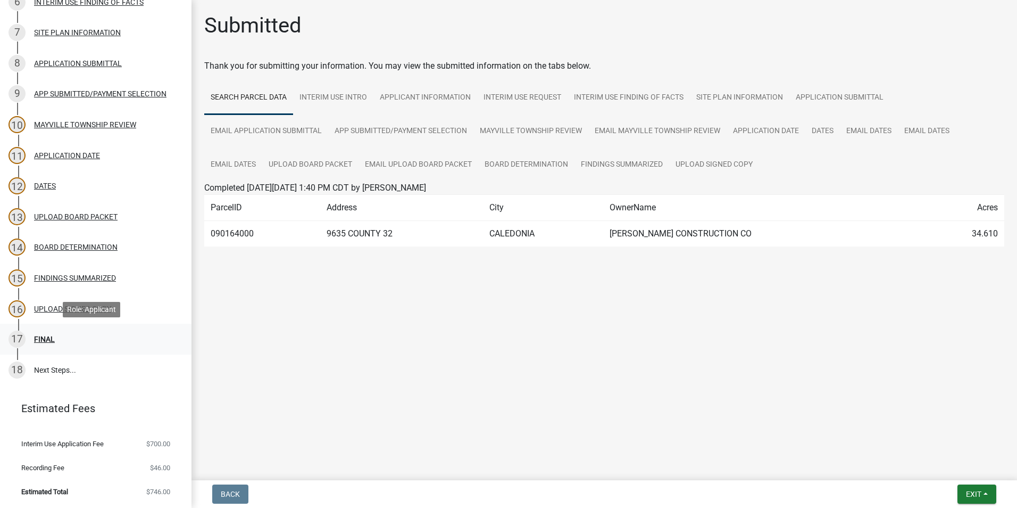
click at [59, 336] on div "17 FINAL" at bounding box center [92, 338] width 166 height 17
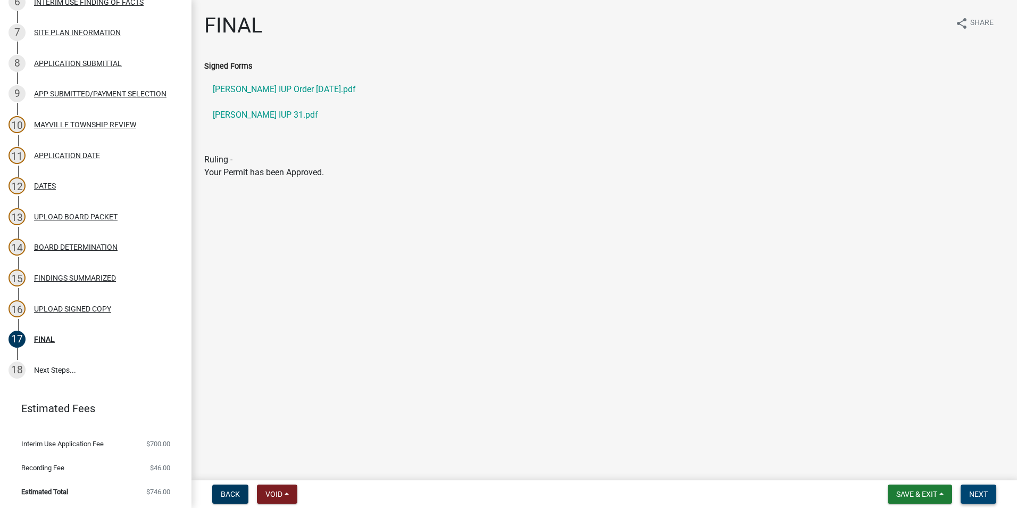
click at [977, 497] on span "Next" at bounding box center [978, 493] width 19 height 9
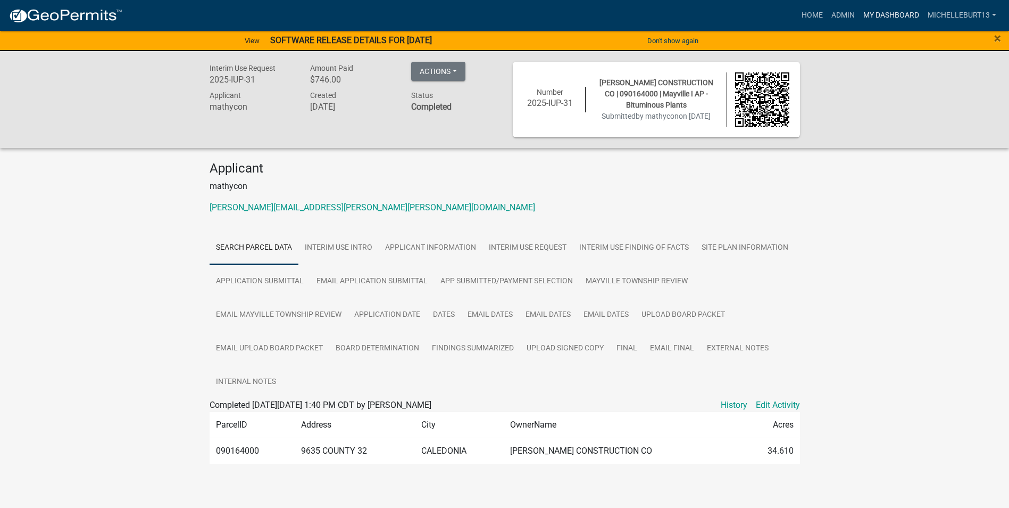
click at [886, 13] on link "My Dashboard" at bounding box center [891, 15] width 64 height 20
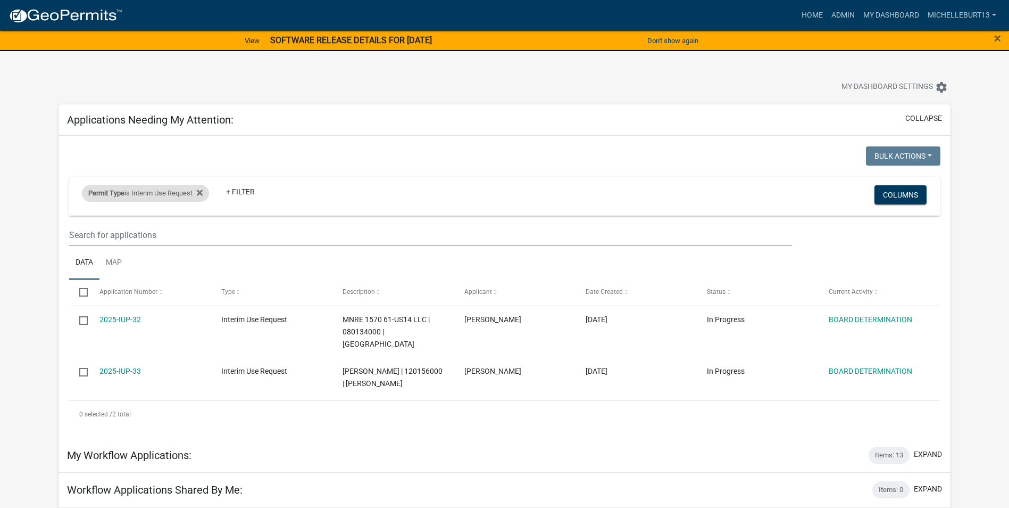
click at [168, 194] on div "Permit Type is Interim Use Request" at bounding box center [145, 193] width 127 height 17
click at [139, 231] on select "Select an option 911 Address Assignment Building Contractor (Registration) Buil…" at bounding box center [151, 233] width 193 height 22
select select "bc324cb9-e0e9-4a62-a498-83b9cdb5bb02"
click at [62, 222] on select "Select an option 911 Address Assignment Building Contractor (Registration) Buil…" at bounding box center [151, 233] width 193 height 22
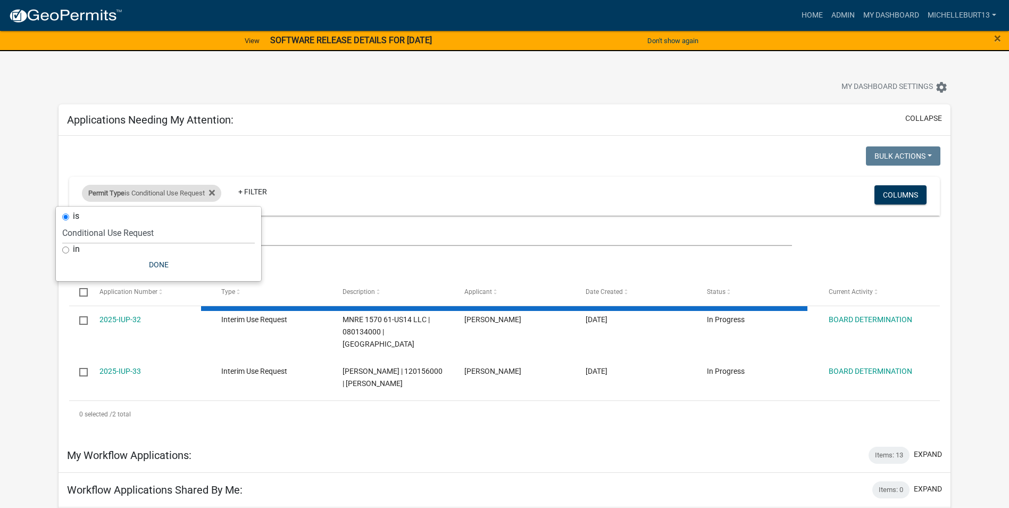
click at [146, 196] on div "Permit Type is Conditional Use Request" at bounding box center [151, 193] width 139 height 17
click at [142, 195] on div "Permit Type is Conditional Use Request" at bounding box center [151, 193] width 139 height 17
click at [132, 237] on select "Select an option 911 Address Assignment Building Contractor (Registration) Buil…" at bounding box center [158, 233] width 193 height 22
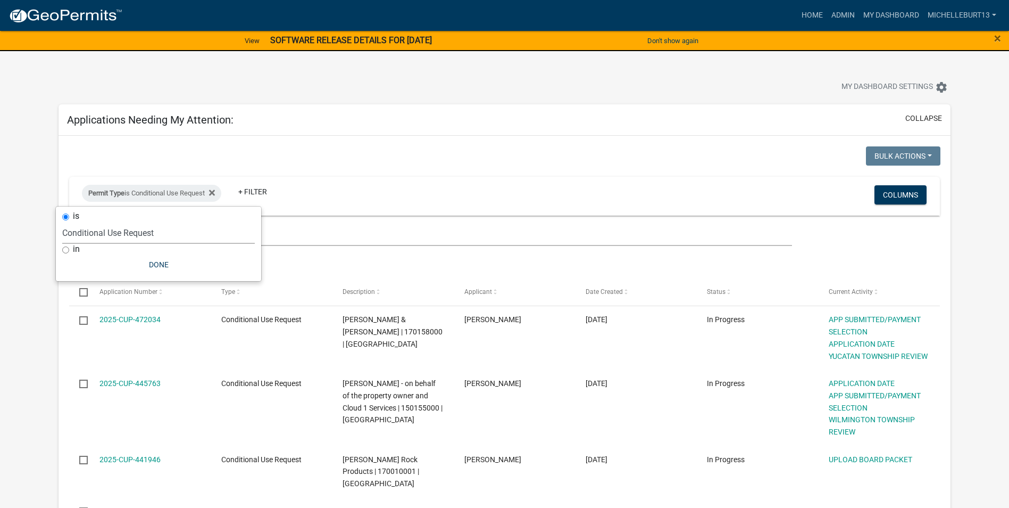
select select "253dacdd-2dce-46fa-a212-aa06fd039a76"
click at [62, 222] on select "Select an option 911 Address Assignment Building Contractor (Registration) Buil…" at bounding box center [158, 233] width 193 height 22
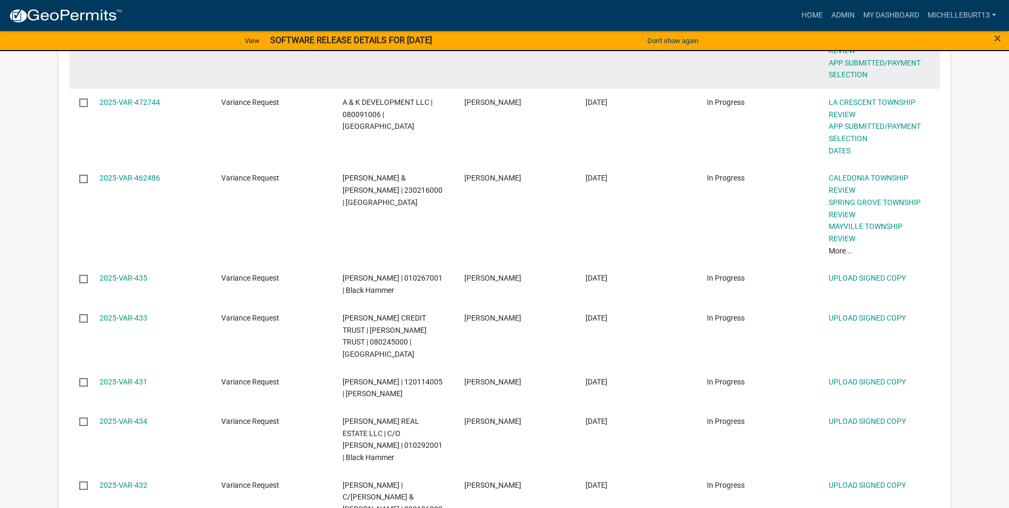
scroll to position [319, 0]
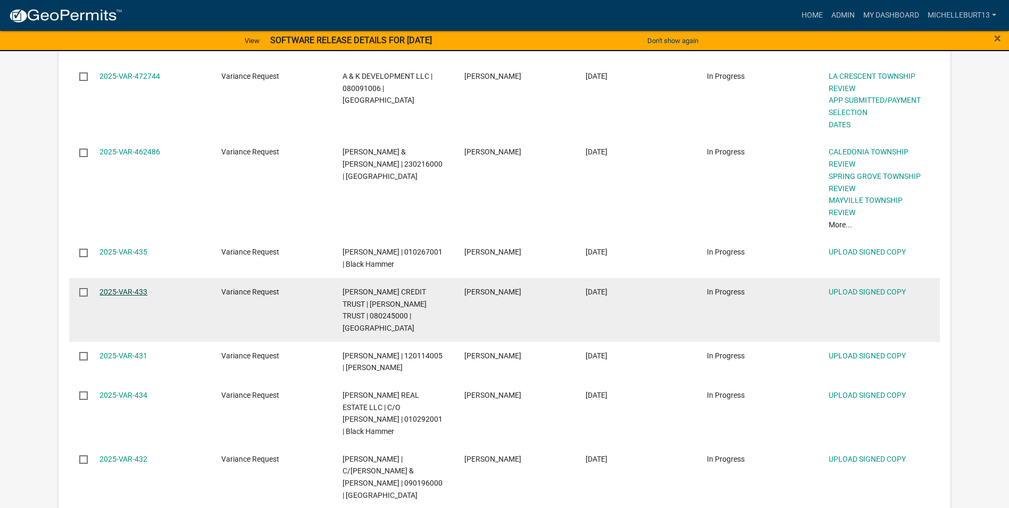
click at [124, 292] on link "2025-VAR-433" at bounding box center [123, 291] width 48 height 9
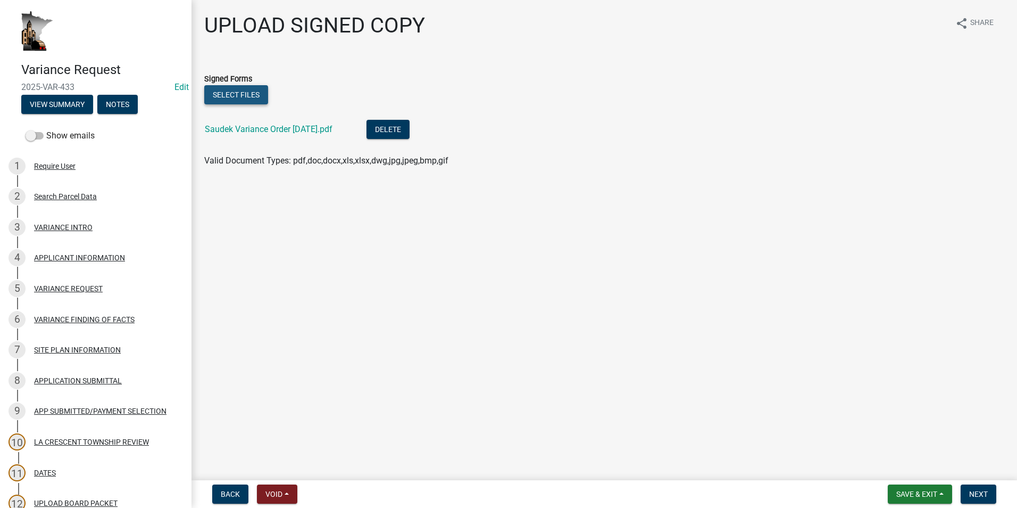
click at [224, 96] on button "Select files" at bounding box center [236, 94] width 64 height 19
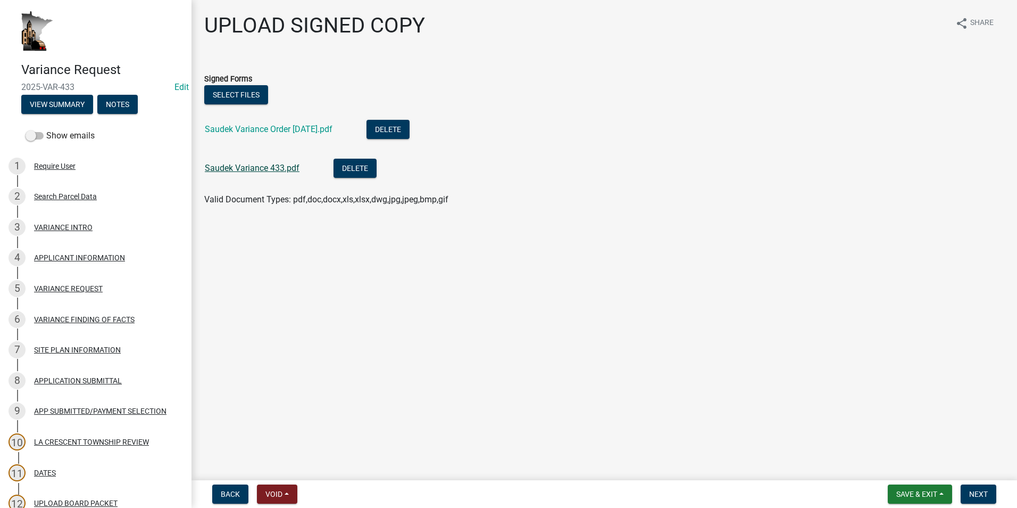
click at [276, 168] on link "Saudek Variance 433.pdf" at bounding box center [252, 168] width 95 height 10
click at [969, 489] on button "Next" at bounding box center [979, 493] width 36 height 19
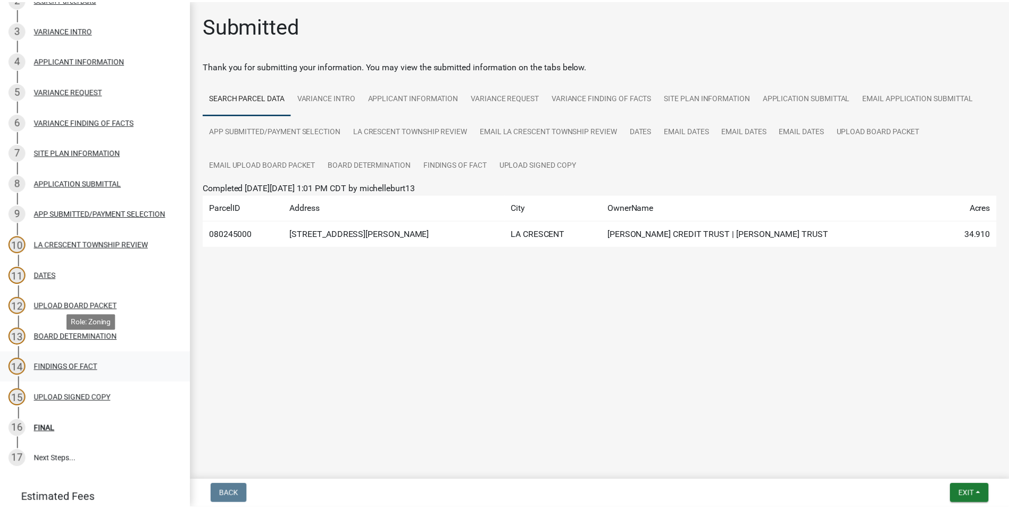
scroll to position [213, 0]
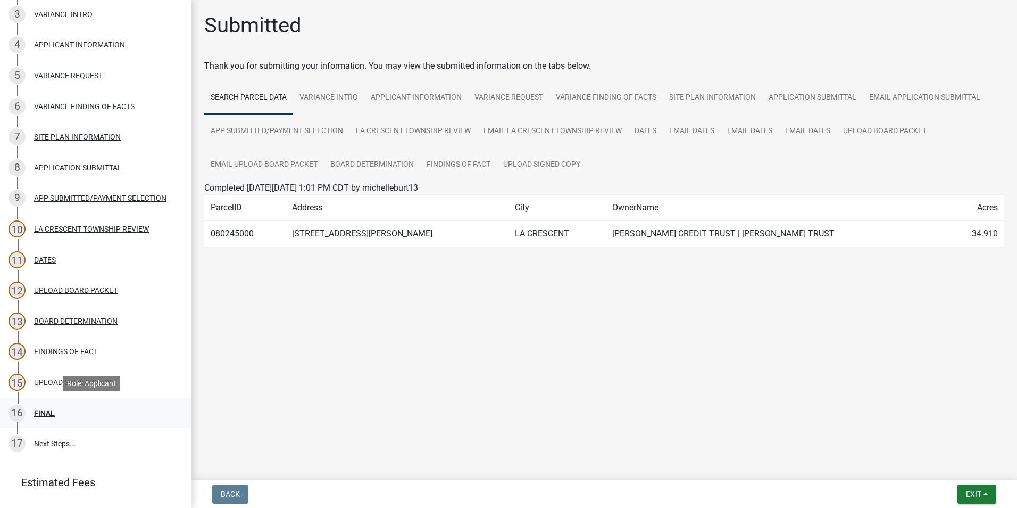
click at [68, 411] on div "16 FINAL" at bounding box center [92, 412] width 166 height 17
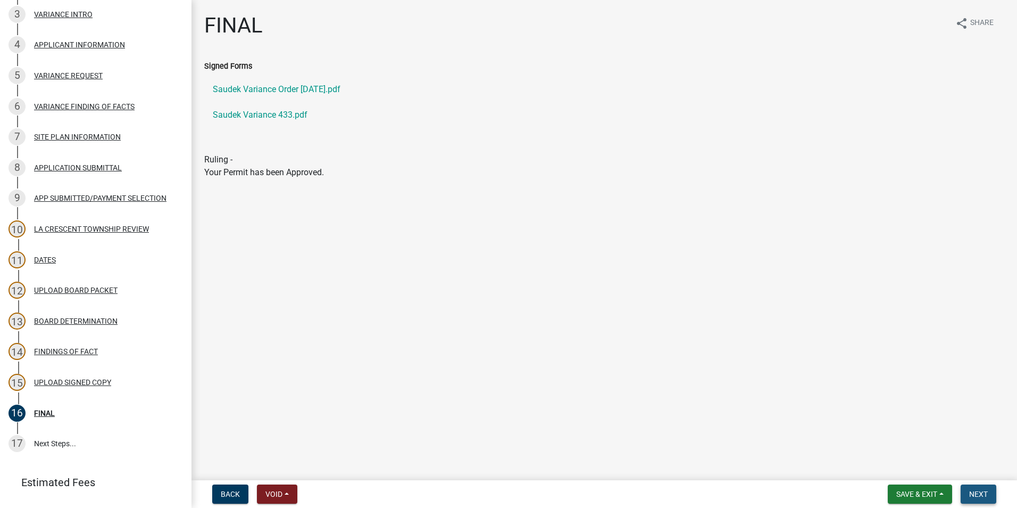
click at [981, 495] on span "Next" at bounding box center [978, 493] width 19 height 9
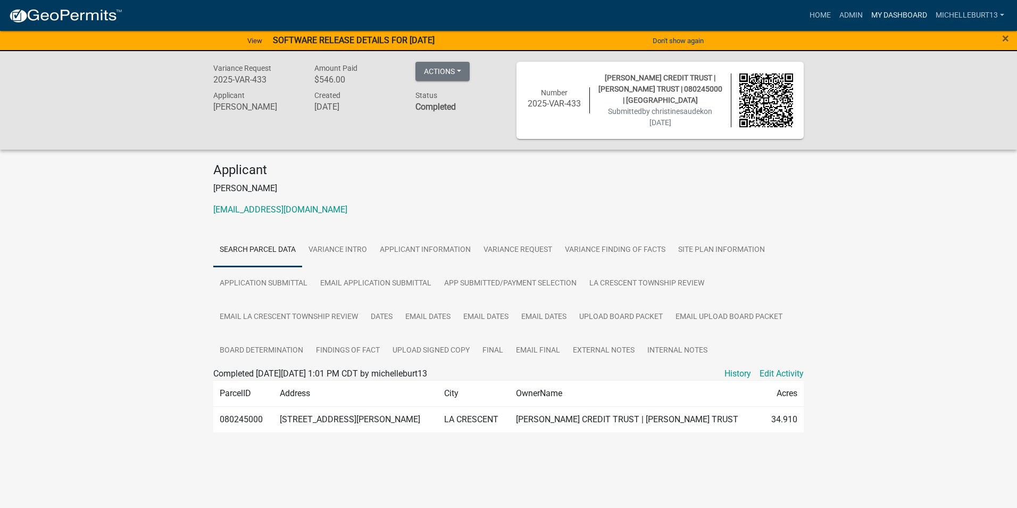
click at [885, 19] on link "My Dashboard" at bounding box center [899, 15] width 64 height 20
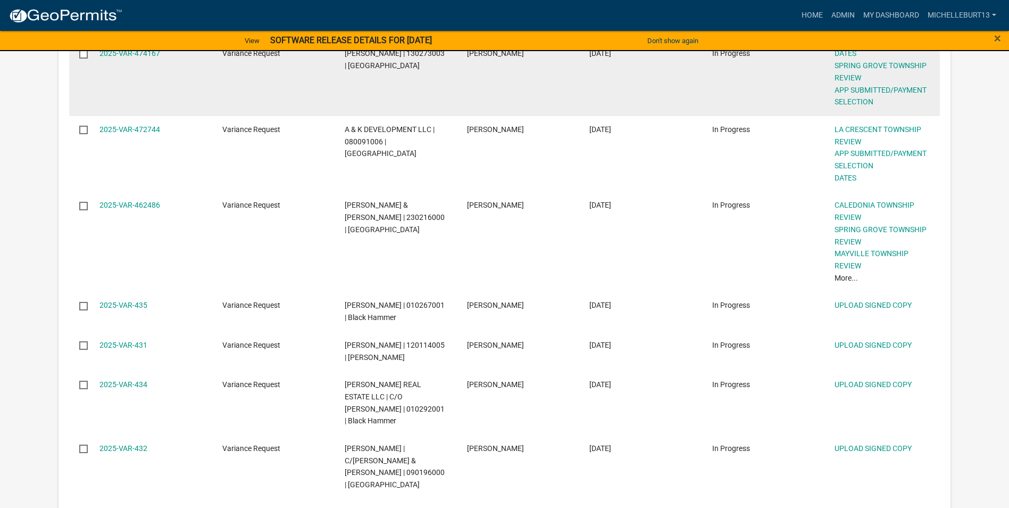
scroll to position [319, 0]
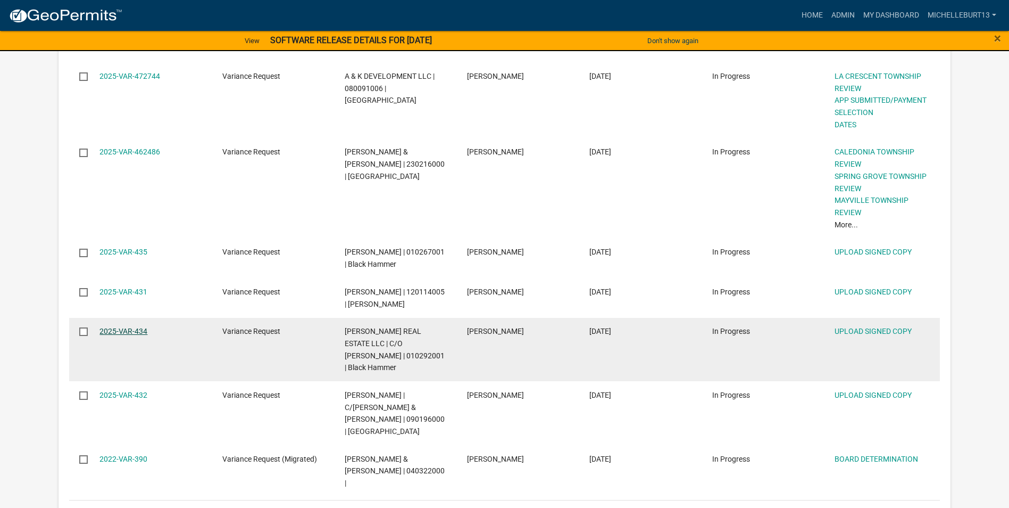
click at [116, 331] on link "2025-VAR-434" at bounding box center [123, 331] width 48 height 9
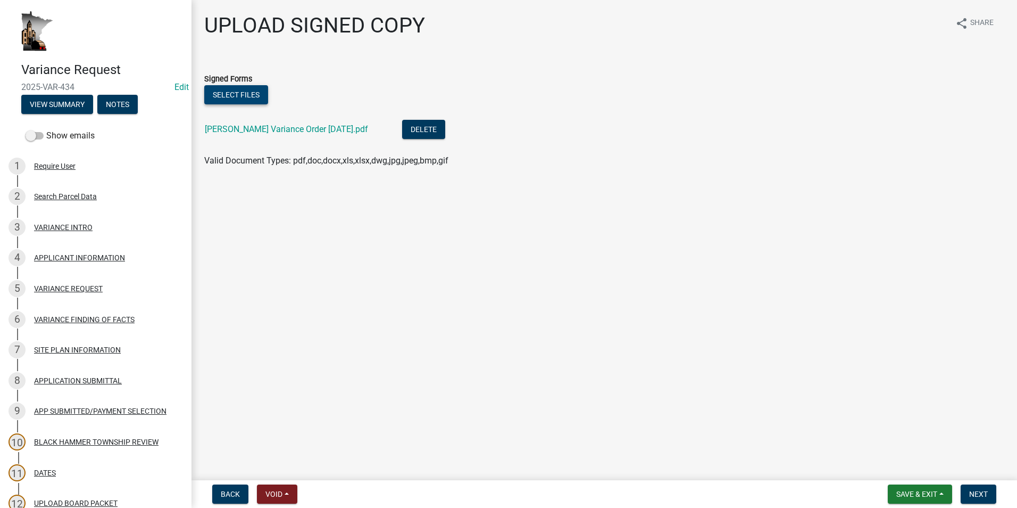
click at [236, 95] on button "Select files" at bounding box center [236, 94] width 64 height 19
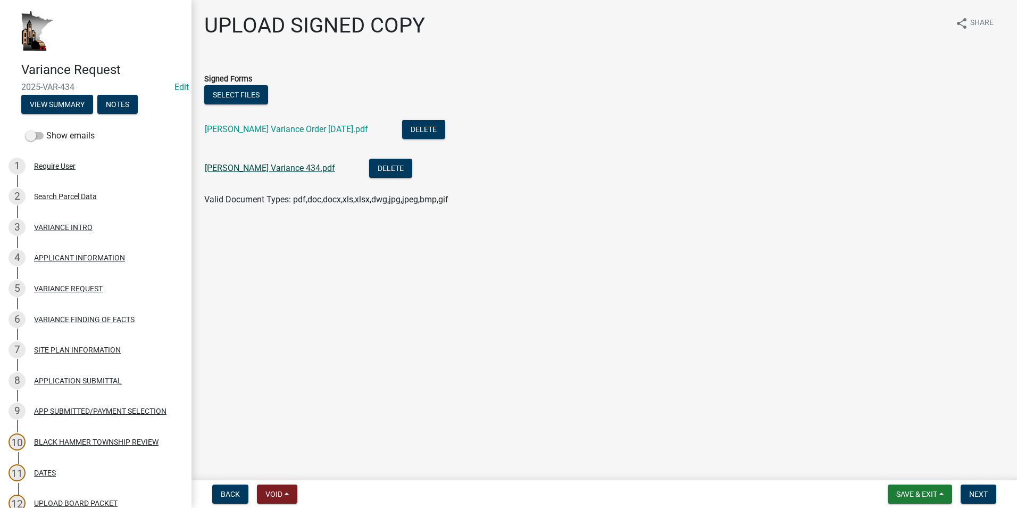
click at [260, 167] on link "[PERSON_NAME] Variance 434.pdf" at bounding box center [270, 168] width 130 height 10
click at [973, 491] on span "Next" at bounding box center [978, 493] width 19 height 9
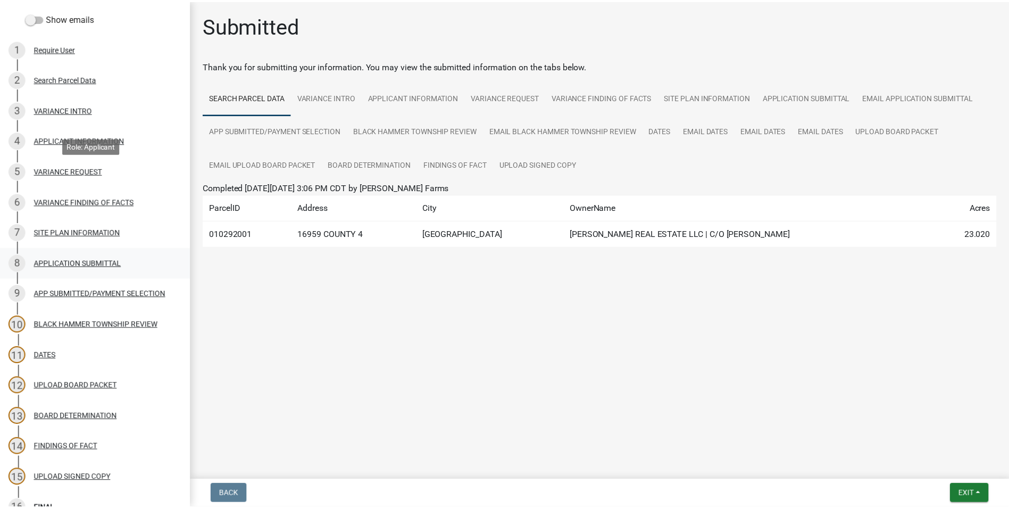
scroll to position [213, 0]
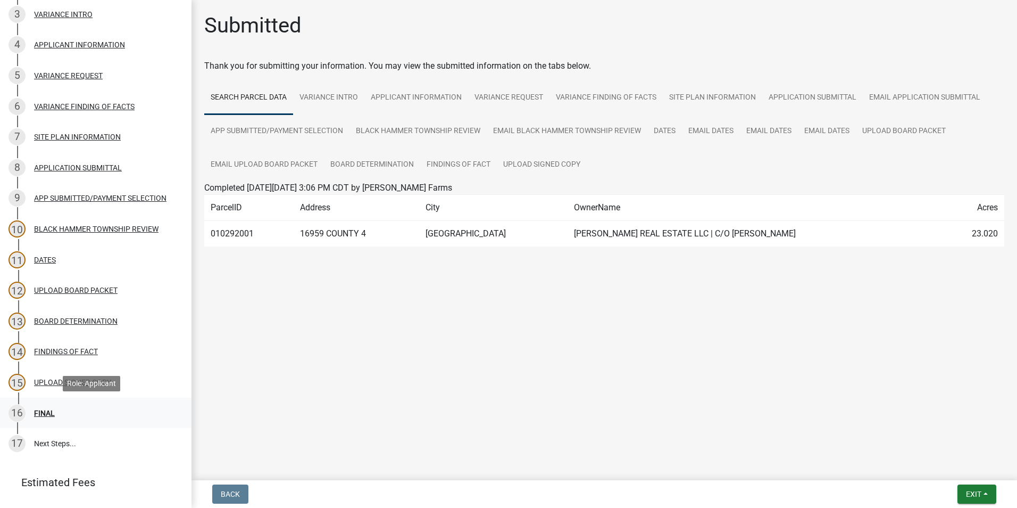
click at [58, 406] on div "16 FINAL" at bounding box center [92, 412] width 166 height 17
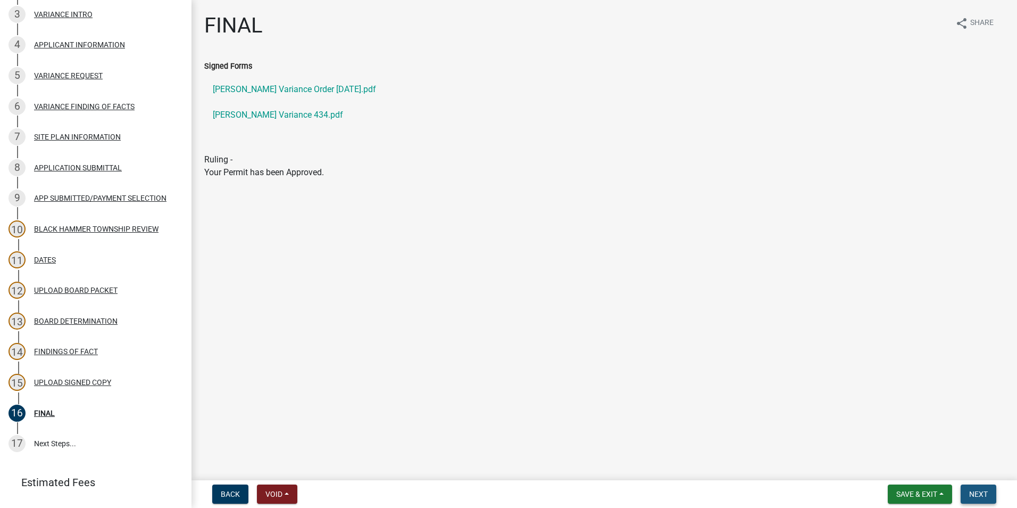
click at [983, 495] on span "Next" at bounding box center [978, 493] width 19 height 9
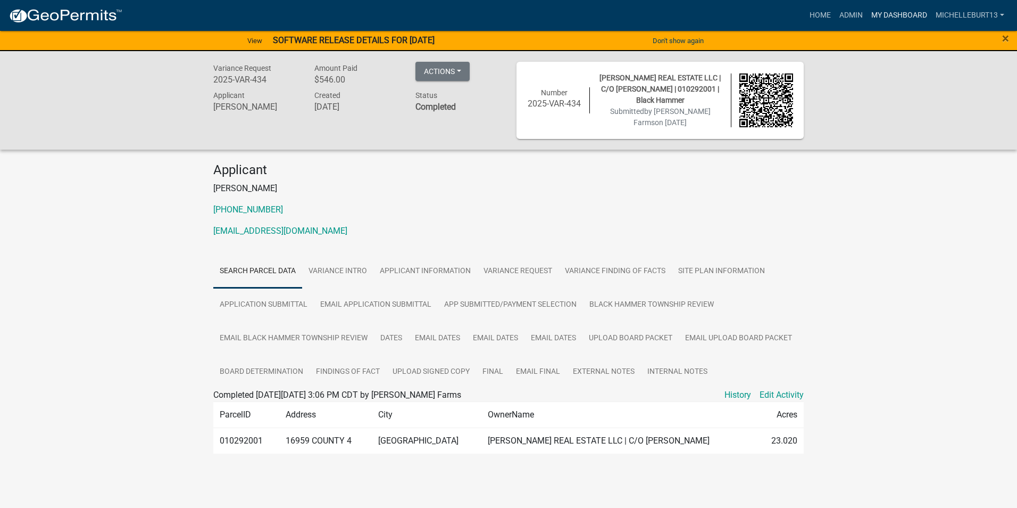
click at [895, 14] on link "My Dashboard" at bounding box center [899, 15] width 64 height 20
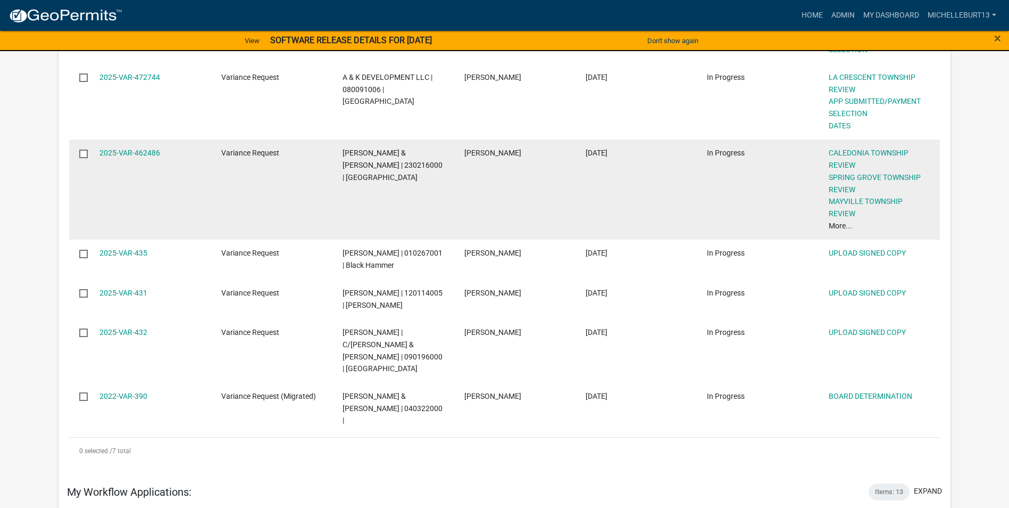
scroll to position [319, 0]
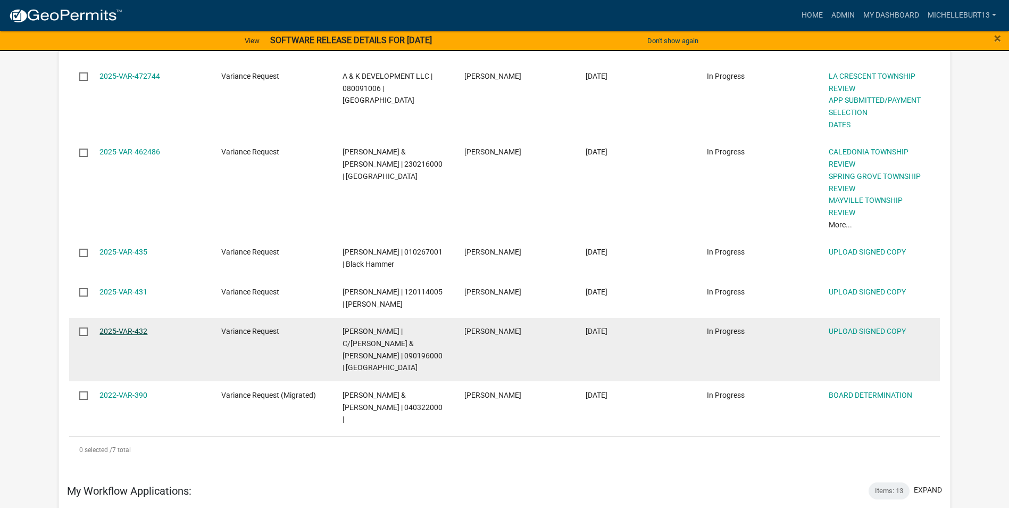
click at [130, 331] on link "2025-VAR-432" at bounding box center [123, 331] width 48 height 9
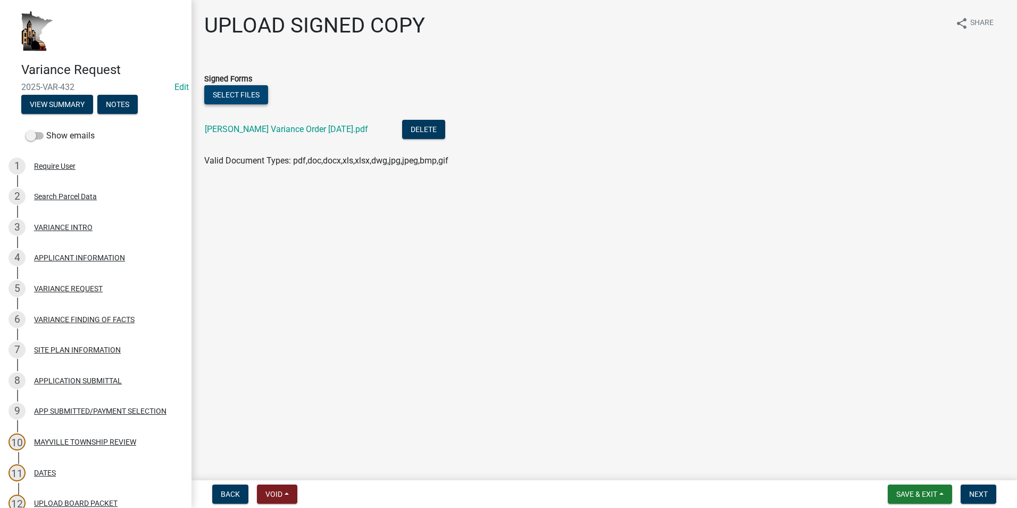
click at [233, 97] on button "Select files" at bounding box center [236, 94] width 64 height 19
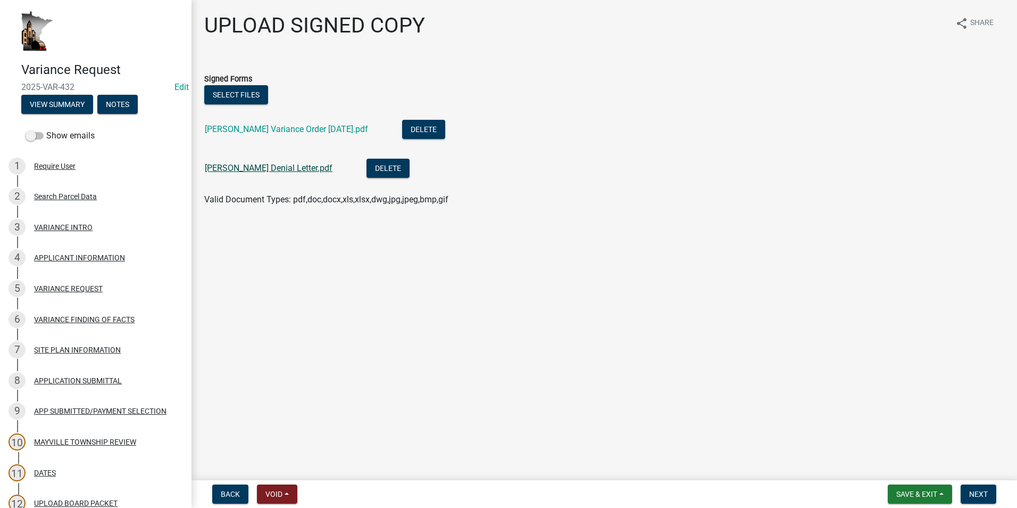
click at [263, 170] on link "[PERSON_NAME] Denial Letter.pdf" at bounding box center [269, 168] width 128 height 10
click at [983, 493] on span "Next" at bounding box center [978, 493] width 19 height 9
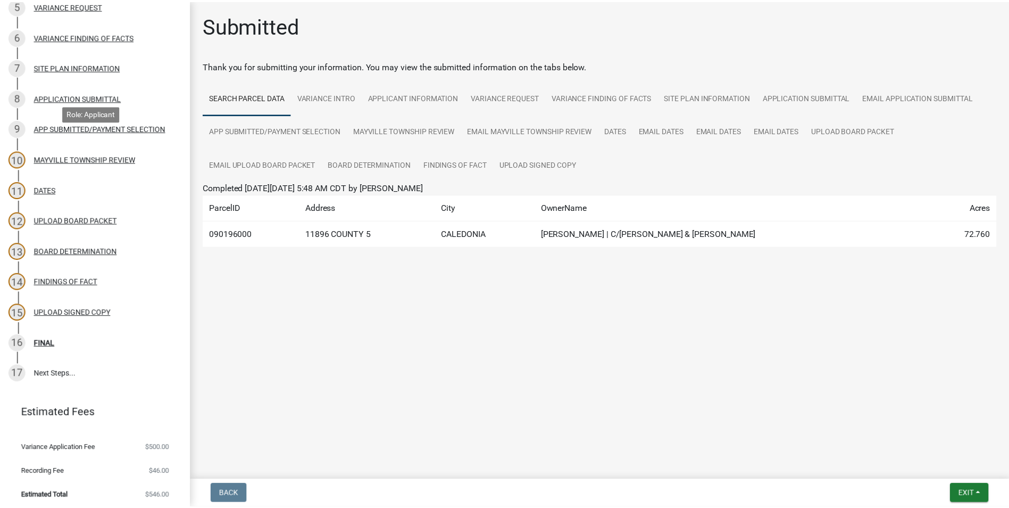
scroll to position [287, 0]
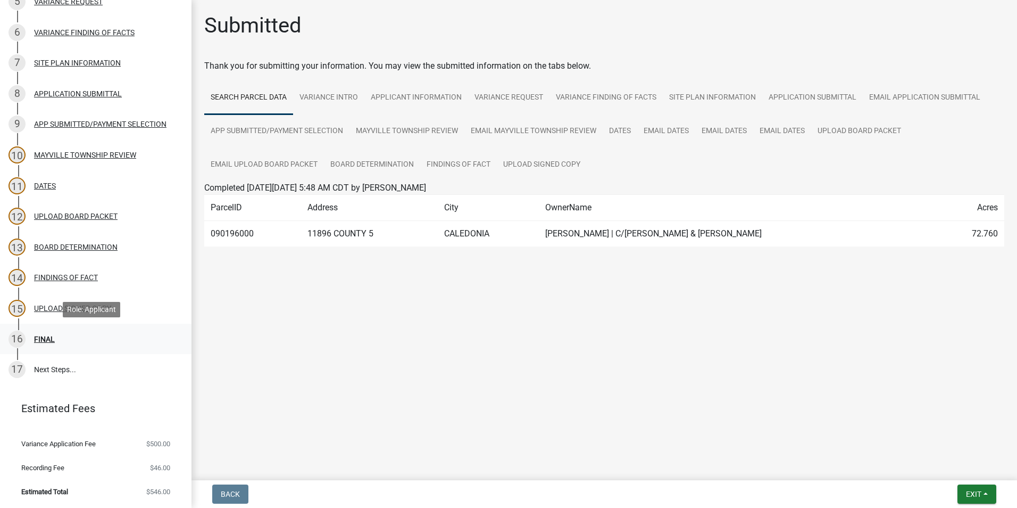
click at [93, 336] on div "16 FINAL" at bounding box center [92, 338] width 166 height 17
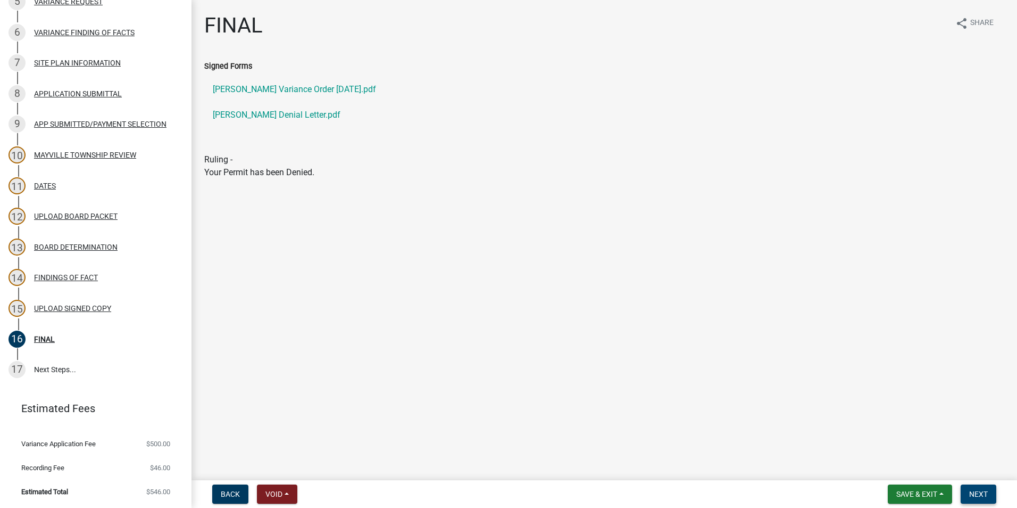
click at [972, 490] on span "Next" at bounding box center [978, 493] width 19 height 9
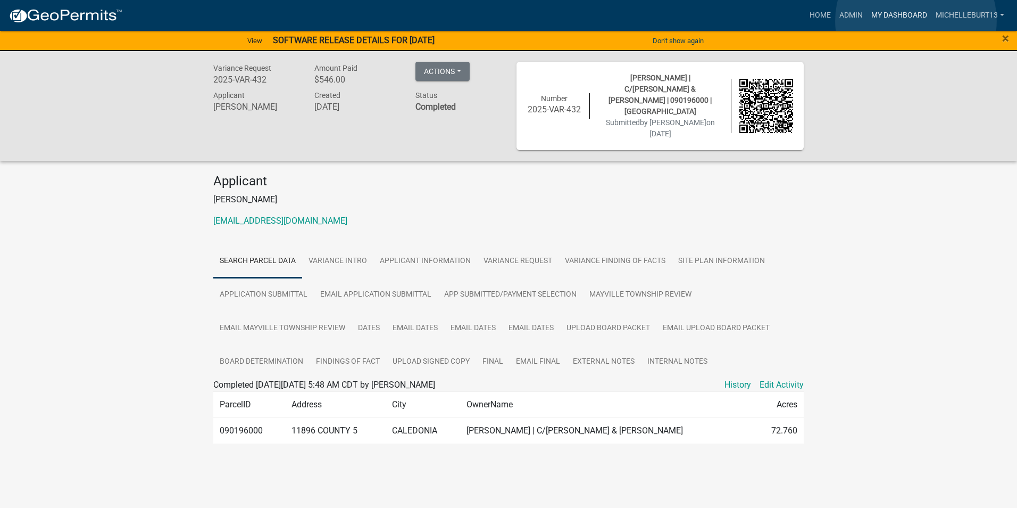
click at [916, 21] on link "My Dashboard" at bounding box center [899, 15] width 64 height 20
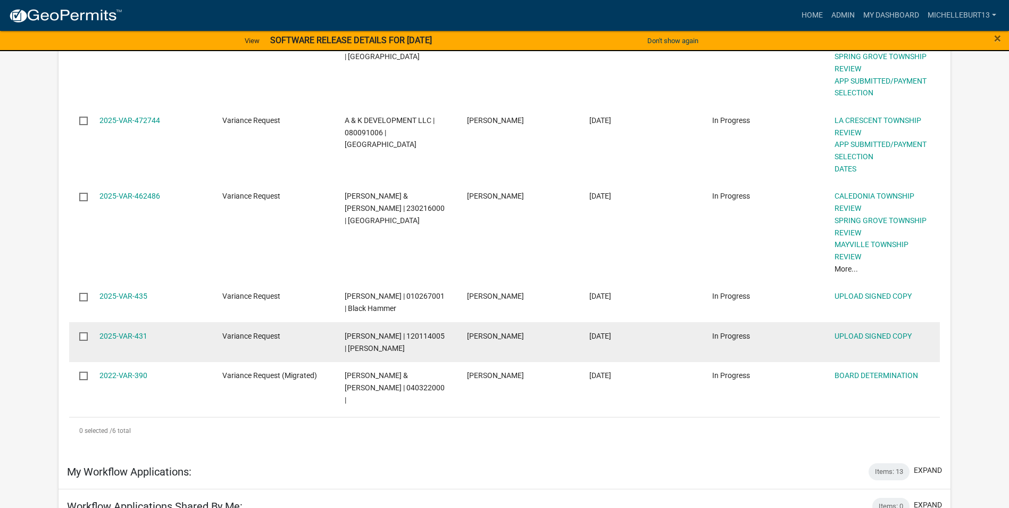
scroll to position [372, 0]
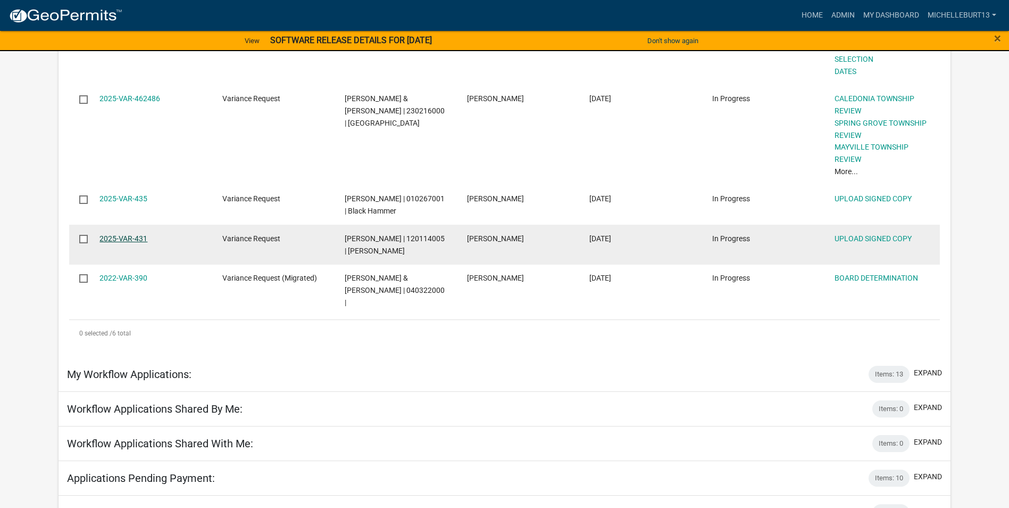
click at [131, 241] on link "2025-VAR-431" at bounding box center [123, 238] width 48 height 9
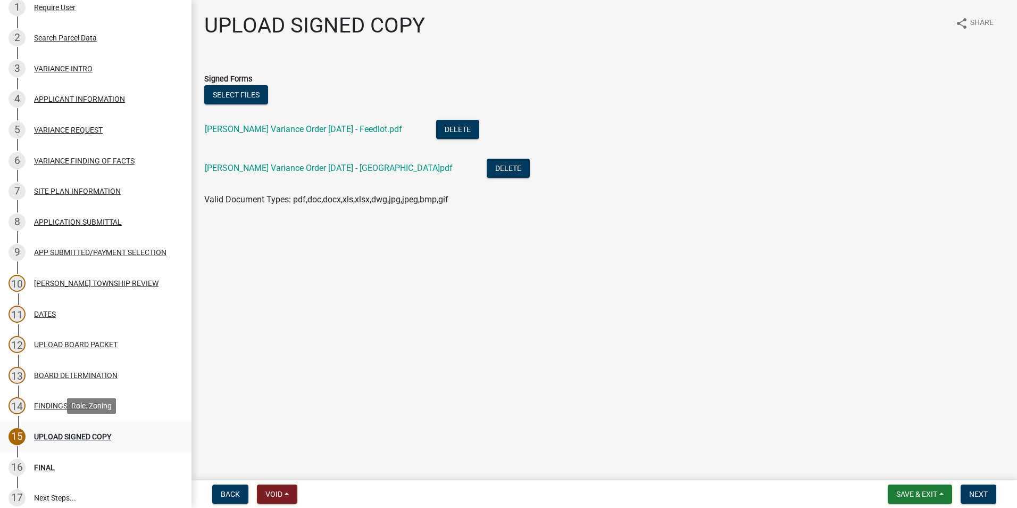
scroll to position [160, 0]
click at [71, 372] on div "BOARD DETERMINATION" at bounding box center [76, 373] width 84 height 7
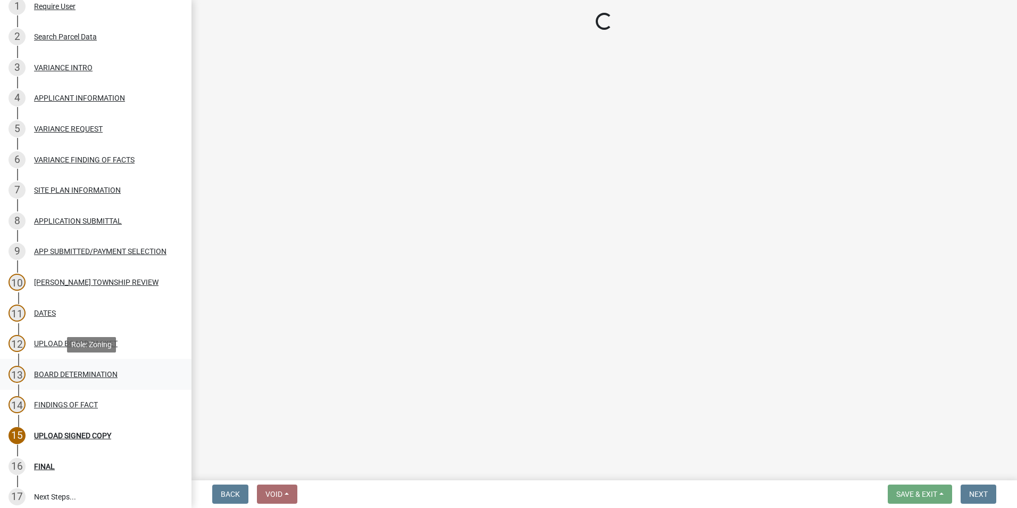
select select "0bec4f57-792b-45db-ab4a-3a66c0e1559c"
select select "6cf1fc57-99e9-4a5e-b1f3-05f8057e37a5"
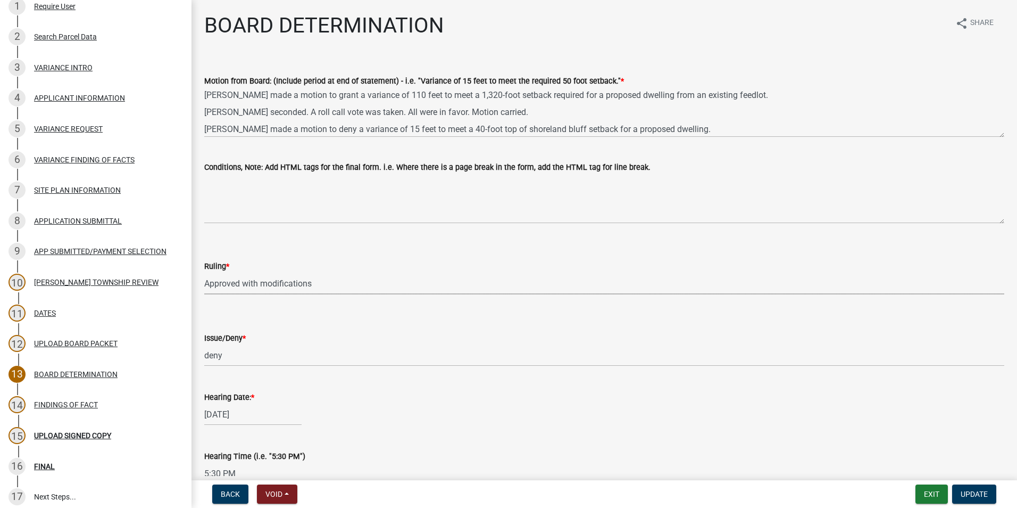
click at [255, 287] on select "Select Item... Approved Denied Approved with modifications Tabled" at bounding box center [604, 283] width 800 height 22
click at [204, 272] on select "Select Item... Approved Denied Approved with modifications Tabled" at bounding box center [604, 283] width 800 height 22
select select "8600c4e9-4522-463c-8132-b3a41dbb2ac8"
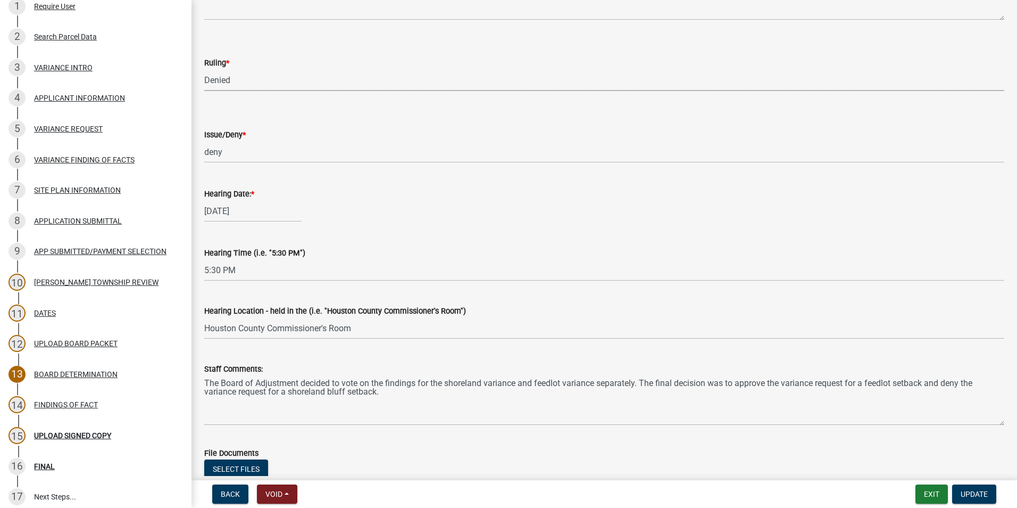
scroll to position [213, 0]
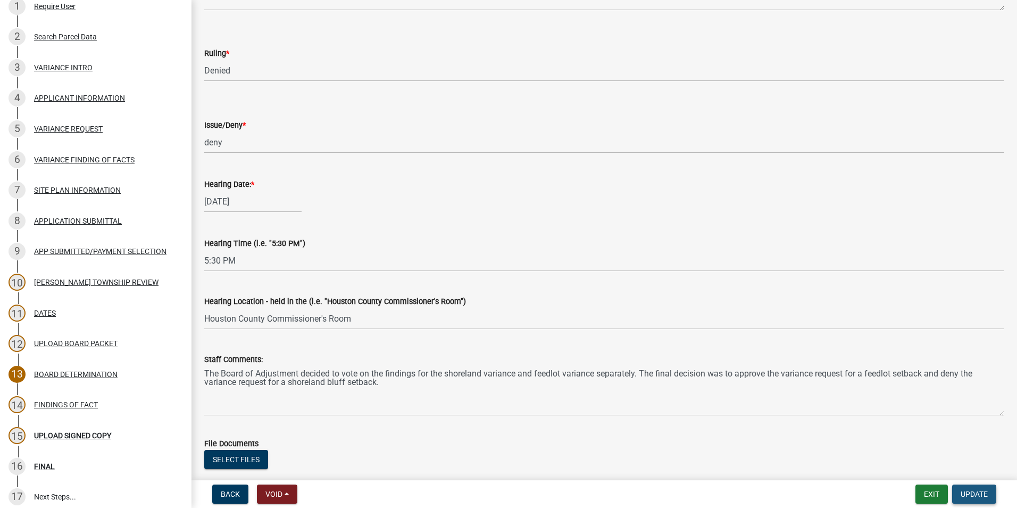
click at [979, 494] on span "Update" at bounding box center [974, 493] width 27 height 9
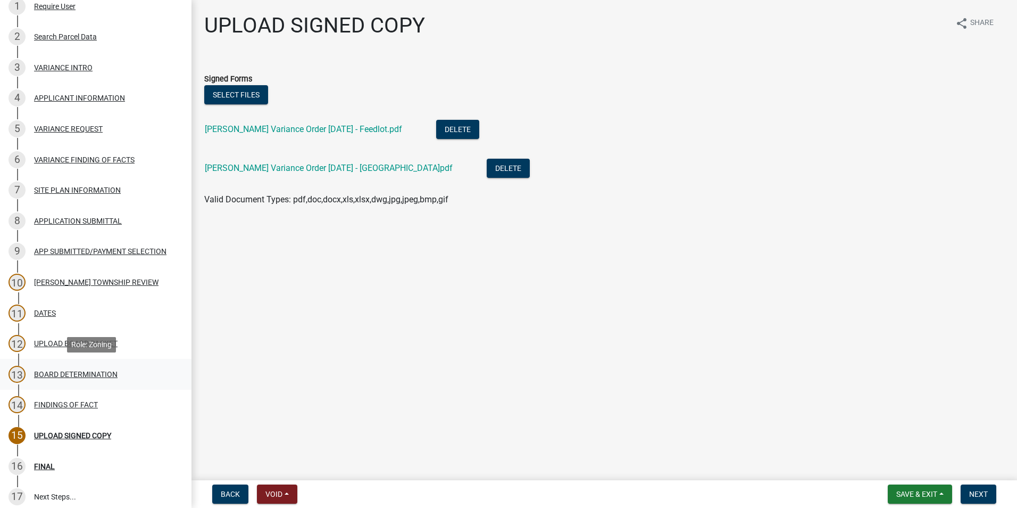
click at [95, 370] on div "BOARD DETERMINATION" at bounding box center [76, 373] width 84 height 7
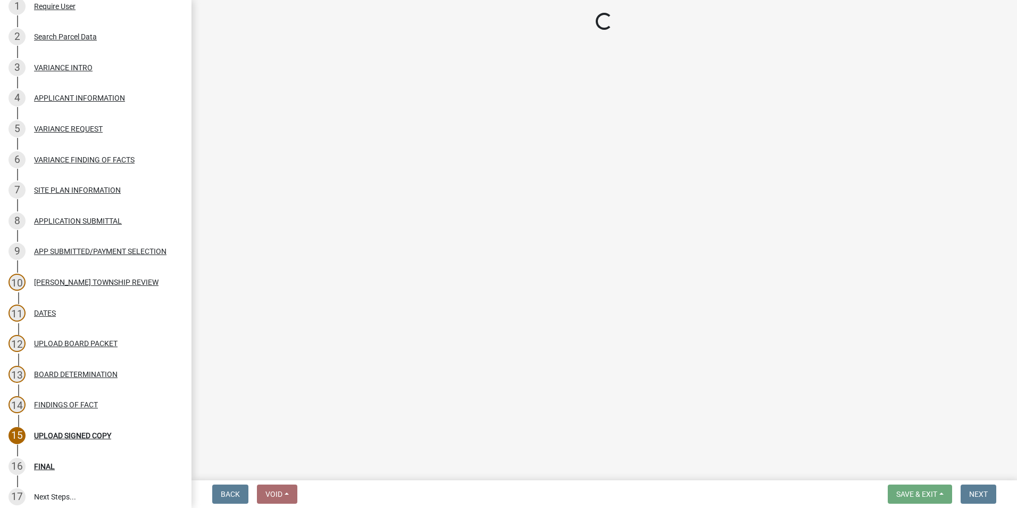
select select "8600c4e9-4522-463c-8132-b3a41dbb2ac8"
select select "6cf1fc57-99e9-4a5e-b1f3-05f8057e37a5"
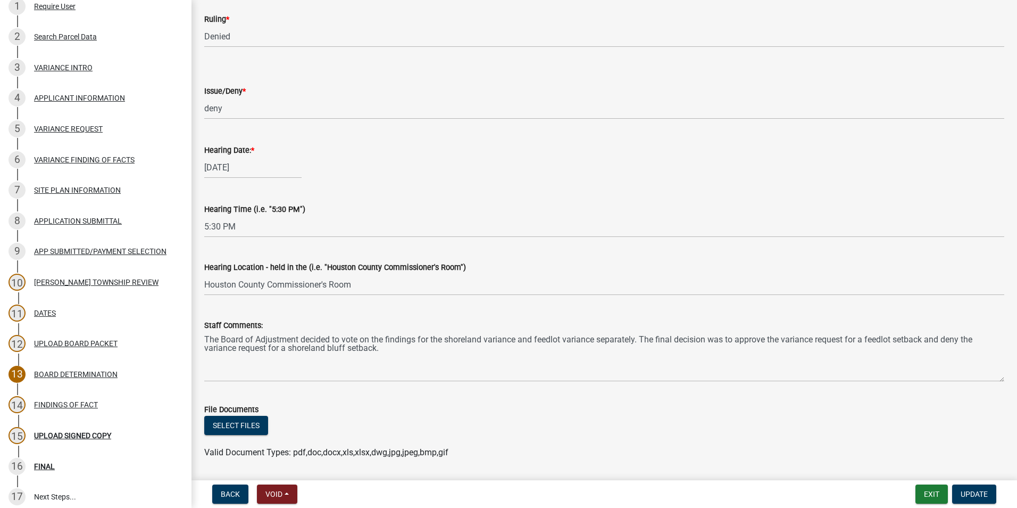
scroll to position [266, 0]
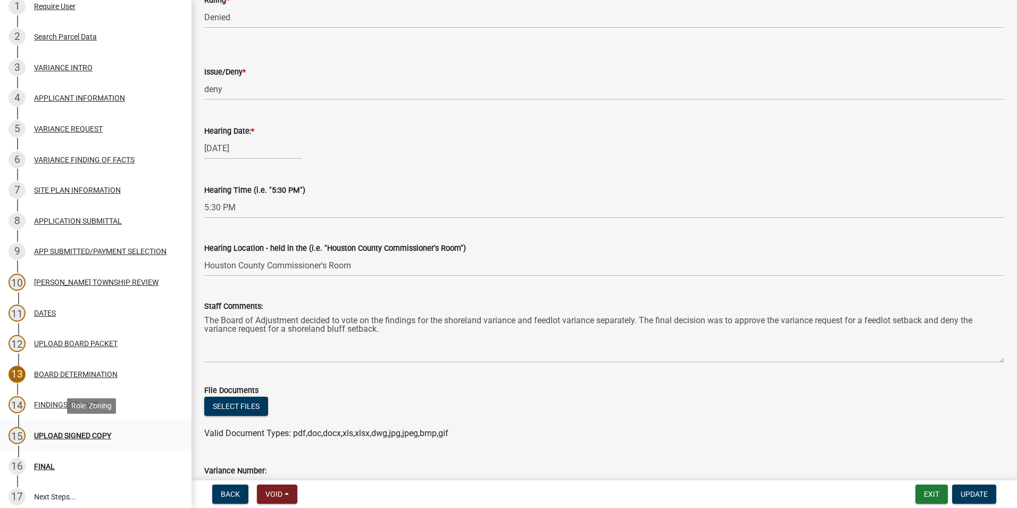
click at [97, 435] on div "UPLOAD SIGNED COPY" at bounding box center [72, 434] width 77 height 7
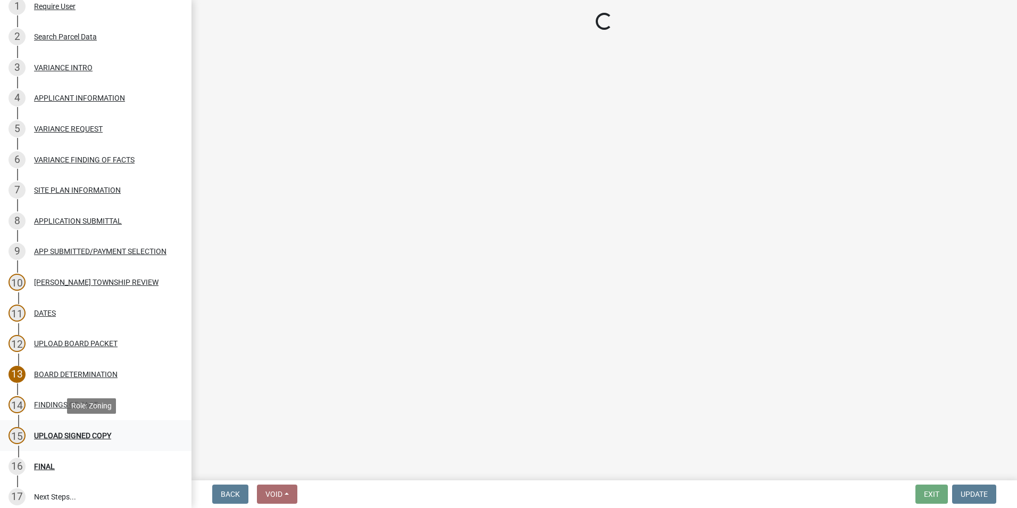
scroll to position [0, 0]
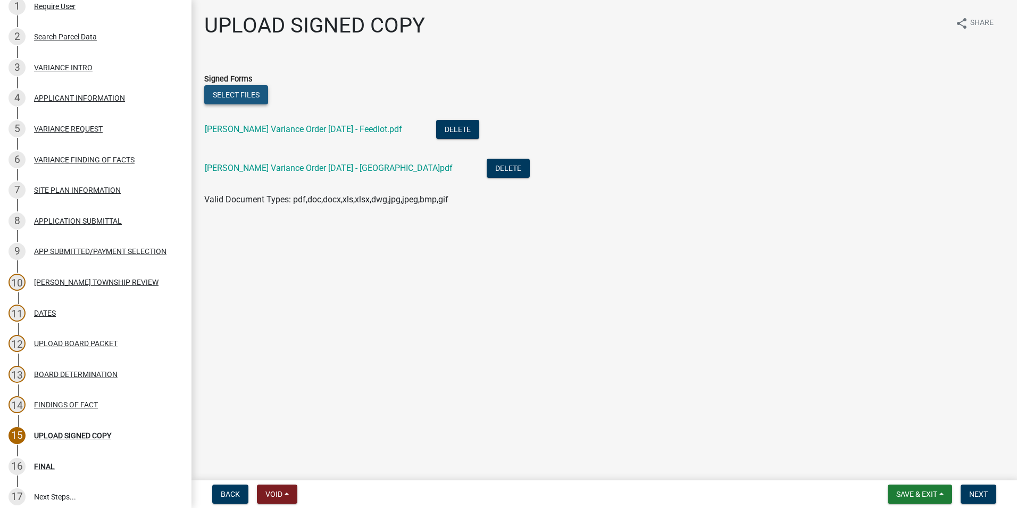
click at [242, 96] on button "Select files" at bounding box center [236, 94] width 64 height 19
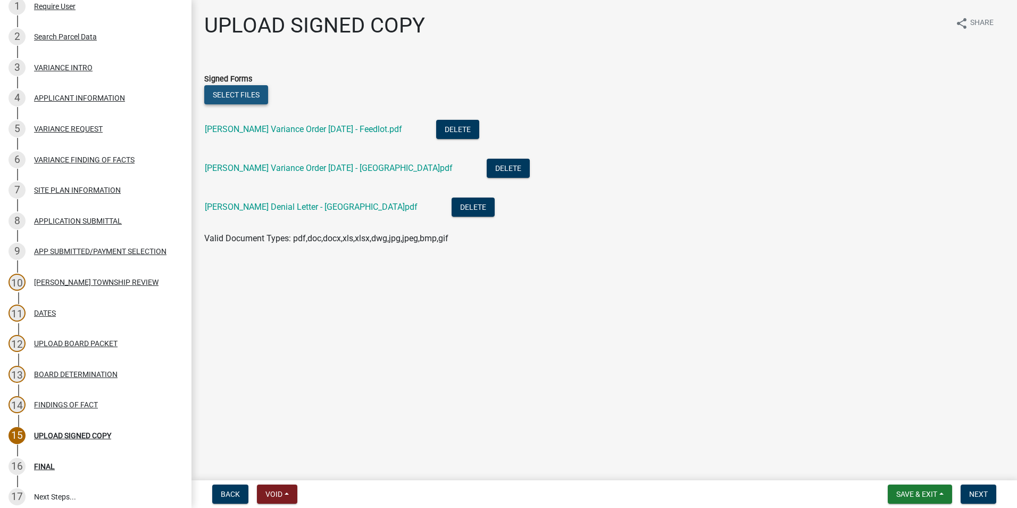
click at [230, 93] on button "Select files" at bounding box center [236, 94] width 64 height 19
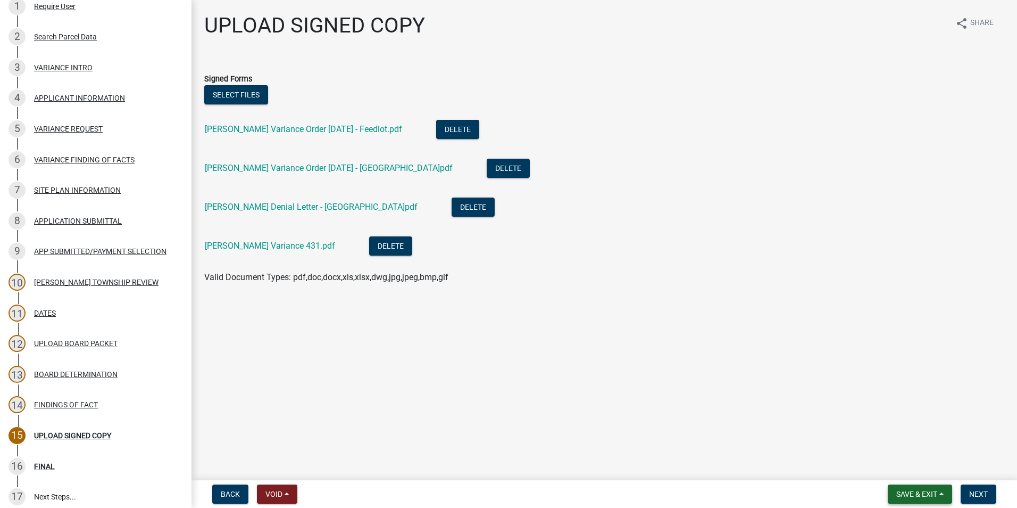
click at [941, 493] on button "Save & Exit" at bounding box center [920, 493] width 64 height 19
click at [902, 442] on button "Save" at bounding box center [909, 441] width 85 height 26
click at [64, 377] on div "BOARD DETERMINATION" at bounding box center [76, 373] width 84 height 7
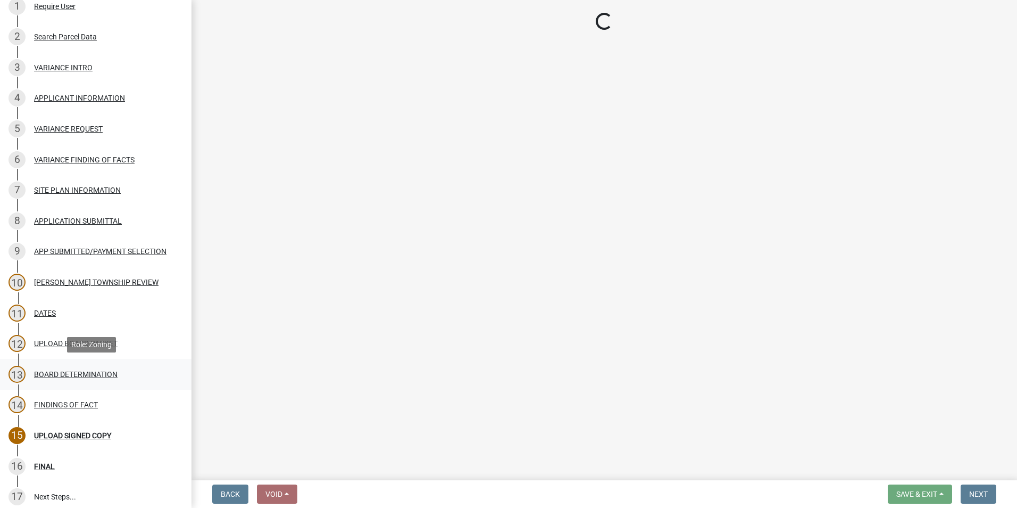
select select "8600c4e9-4522-463c-8132-b3a41dbb2ac8"
select select "6cf1fc57-99e9-4a5e-b1f3-05f8057e37a5"
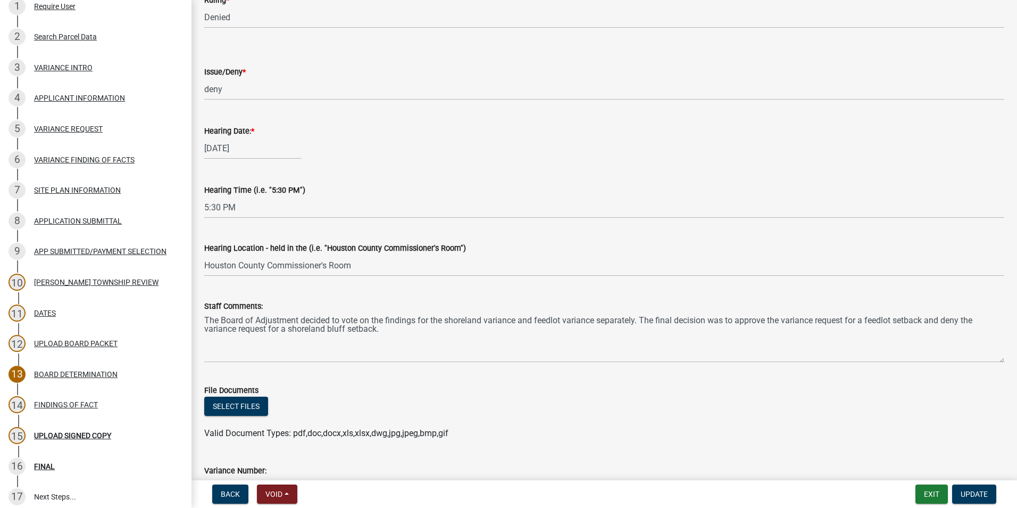
scroll to position [479, 0]
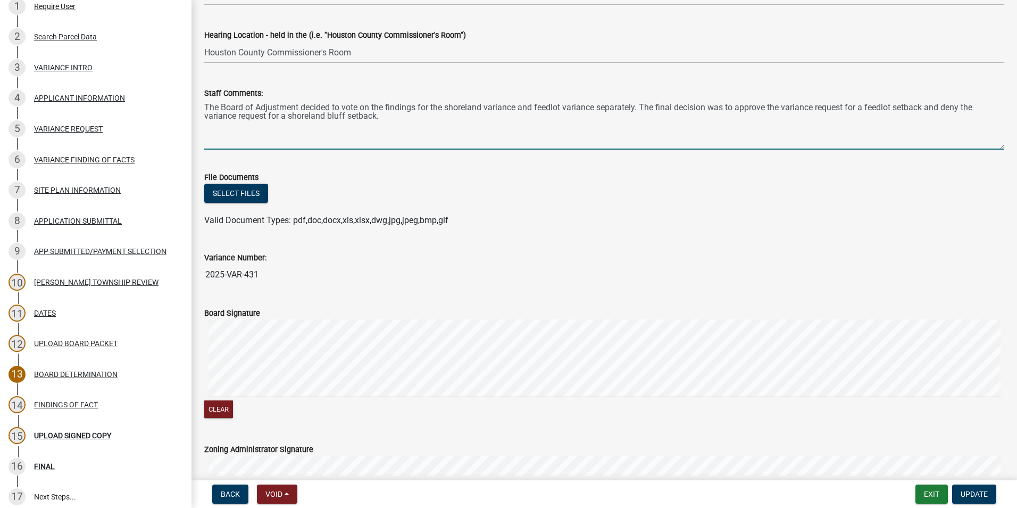
click at [297, 136] on textarea "The Board of Adjustment decided to vote on the findings for the shoreland varia…" at bounding box center [604, 124] width 800 height 50
click at [388, 115] on textarea "The Board of Adjustment decided to vote on the findings for the shoreland varia…" at bounding box center [604, 124] width 800 height 50
click at [255, 132] on textarea "The Board of Adjustment decided to vote on the findings for the shoreland varia…" at bounding box center [604, 124] width 800 height 50
click at [343, 132] on textarea "The Board of Adjustment decided to vote on the findings for the shoreland varia…" at bounding box center [604, 124] width 800 height 50
type textarea "The Board of Adjustment decided to vote on the findings for the shoreland varia…"
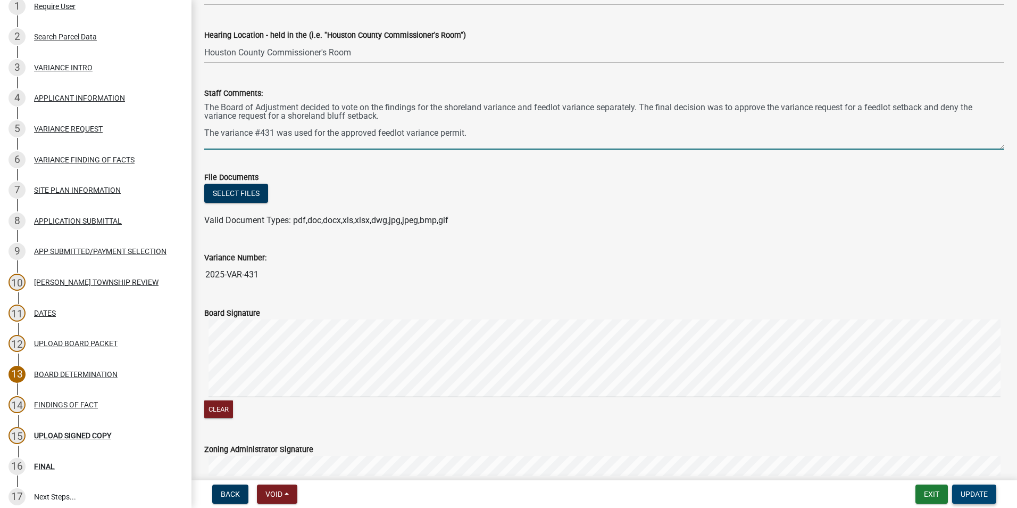
click at [981, 496] on span "Update" at bounding box center [974, 493] width 27 height 9
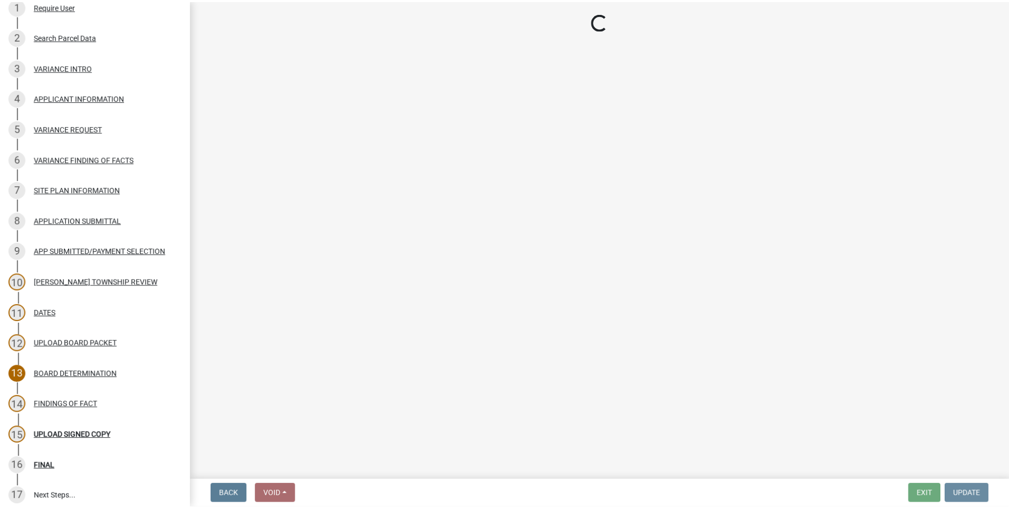
scroll to position [0, 0]
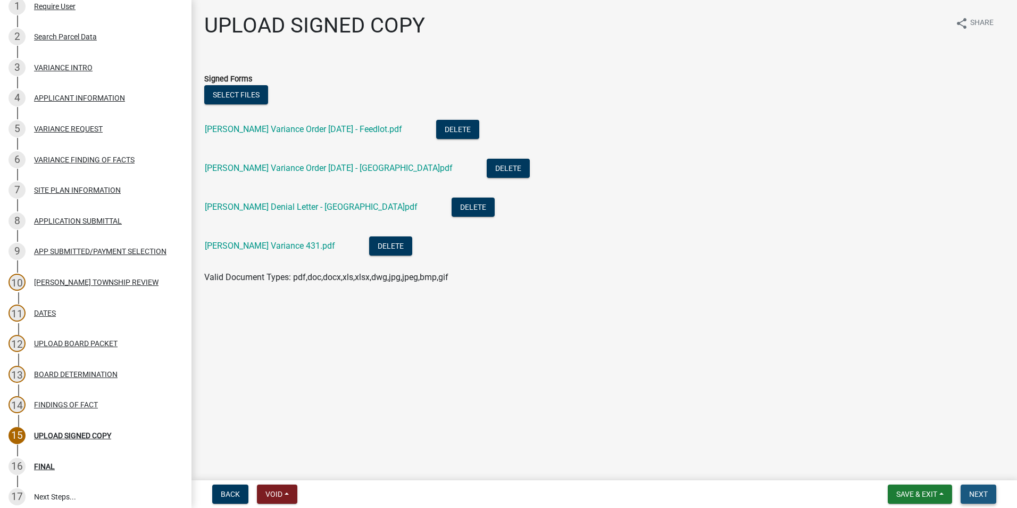
click at [968, 493] on button "Next" at bounding box center [979, 493] width 36 height 19
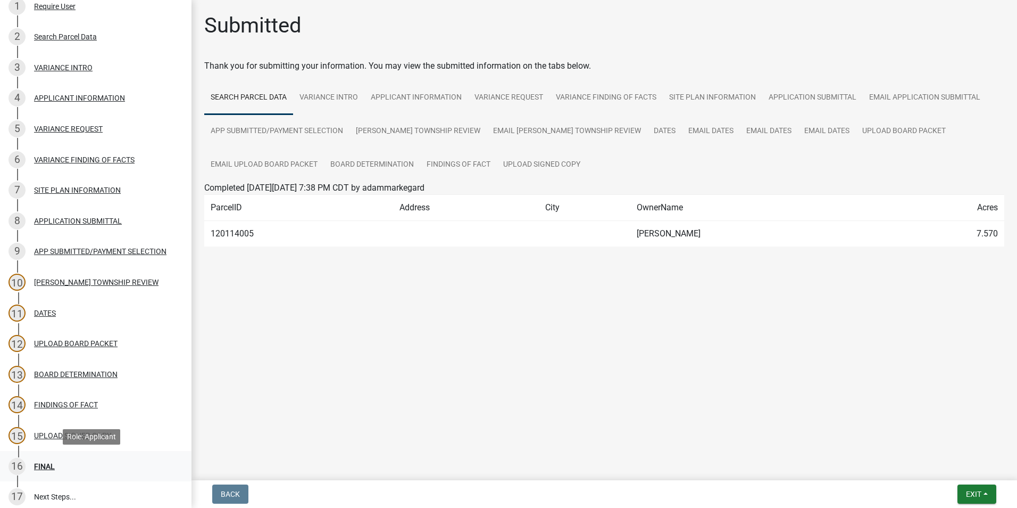
drag, startPoint x: 81, startPoint y: 457, endPoint x: 103, endPoint y: 455, distance: 22.4
click at [81, 458] on div "16 FINAL" at bounding box center [92, 466] width 166 height 17
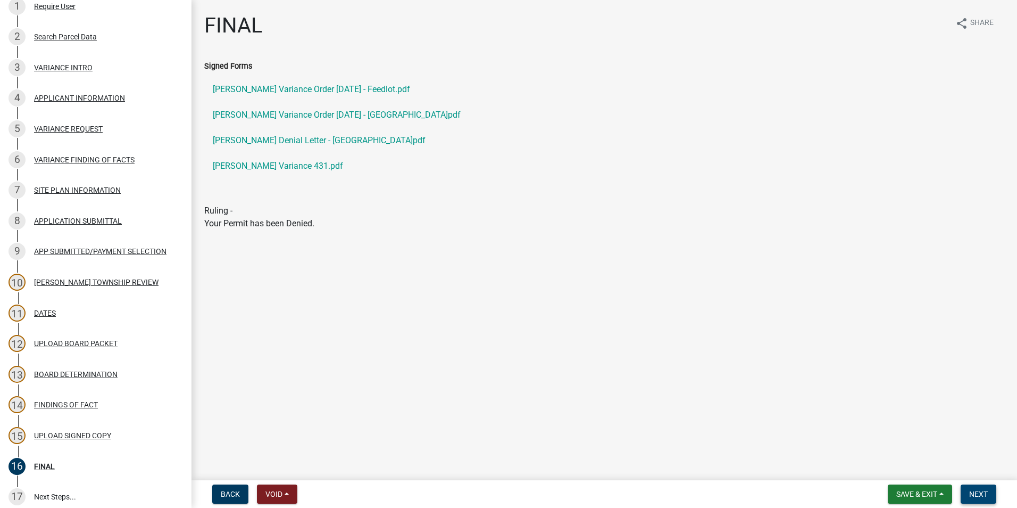
click at [974, 489] on span "Next" at bounding box center [978, 493] width 19 height 9
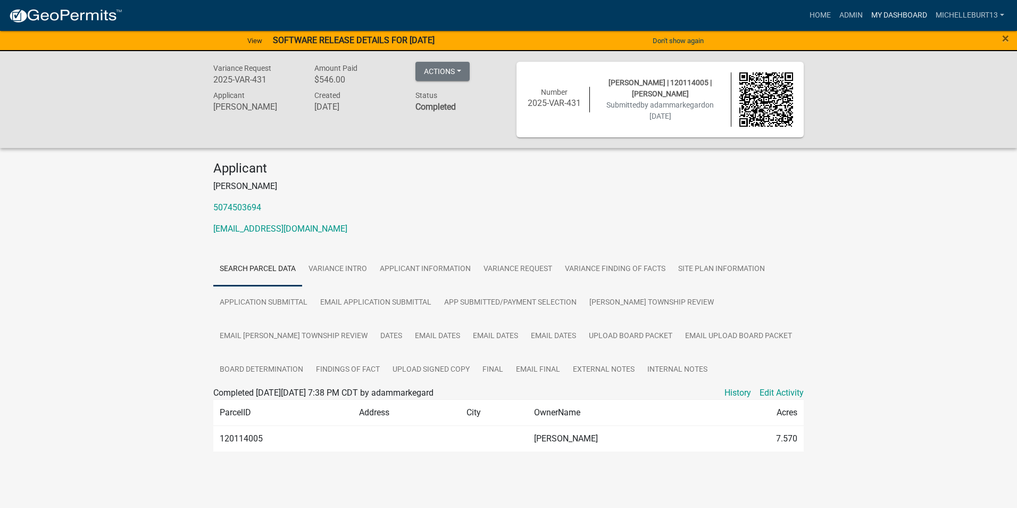
click at [897, 13] on link "My Dashboard" at bounding box center [899, 15] width 64 height 20
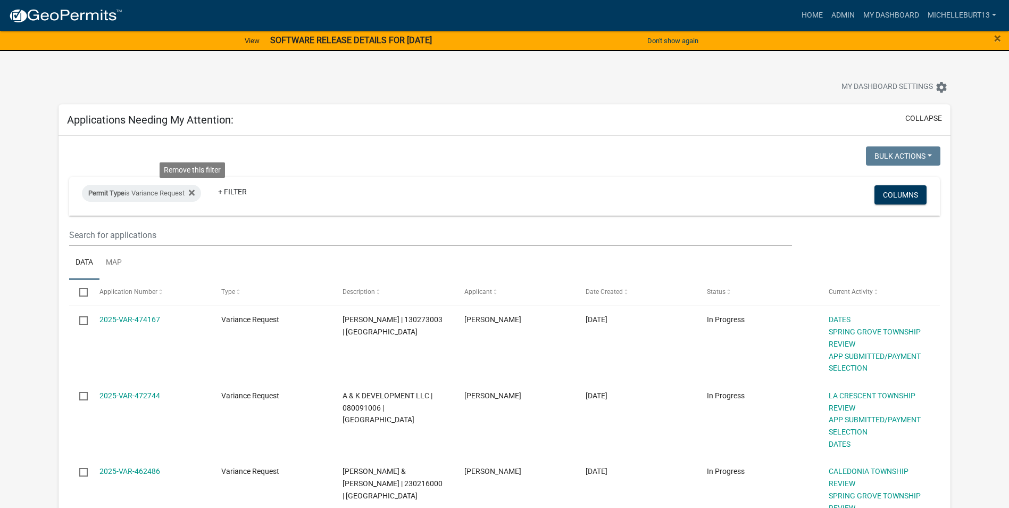
click at [193, 190] on icon at bounding box center [192, 192] width 6 height 6
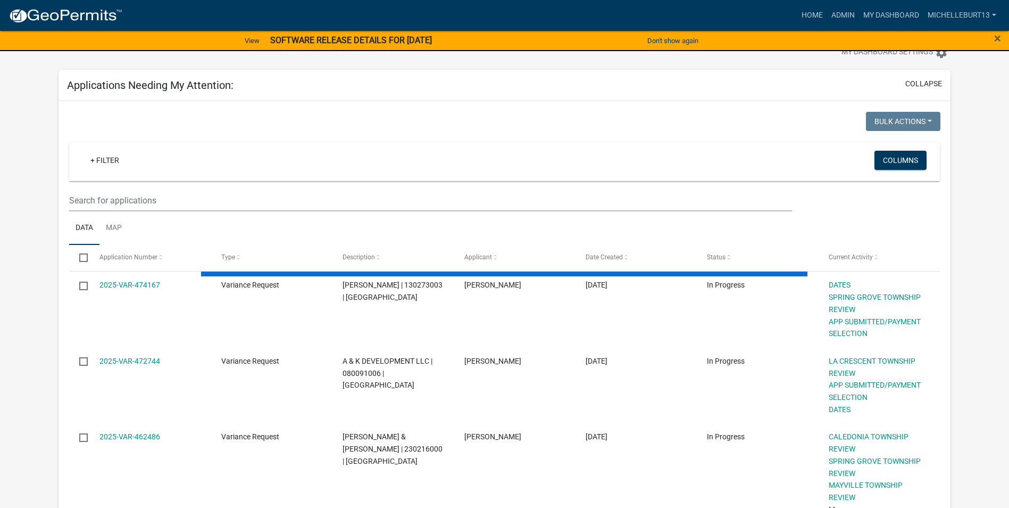
scroll to position [53, 0]
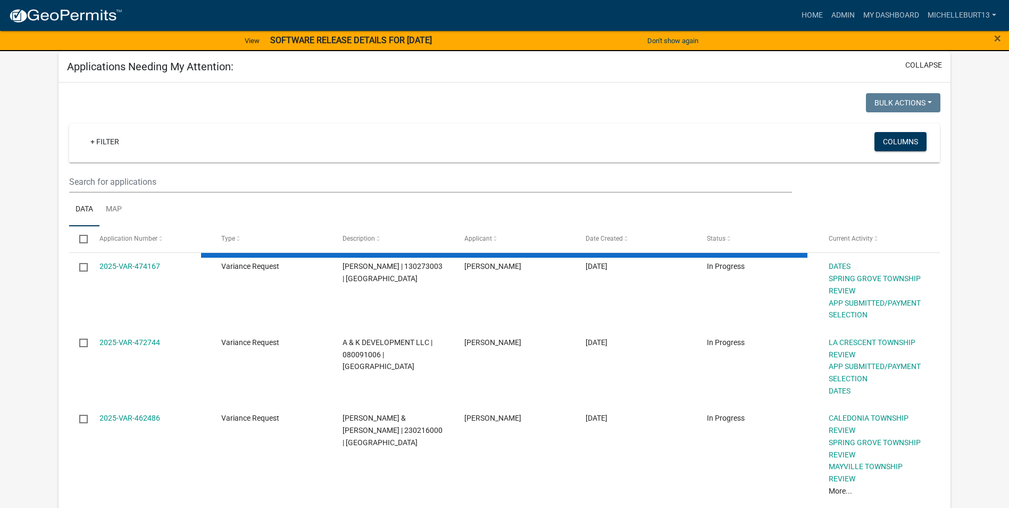
select select "3: 100"
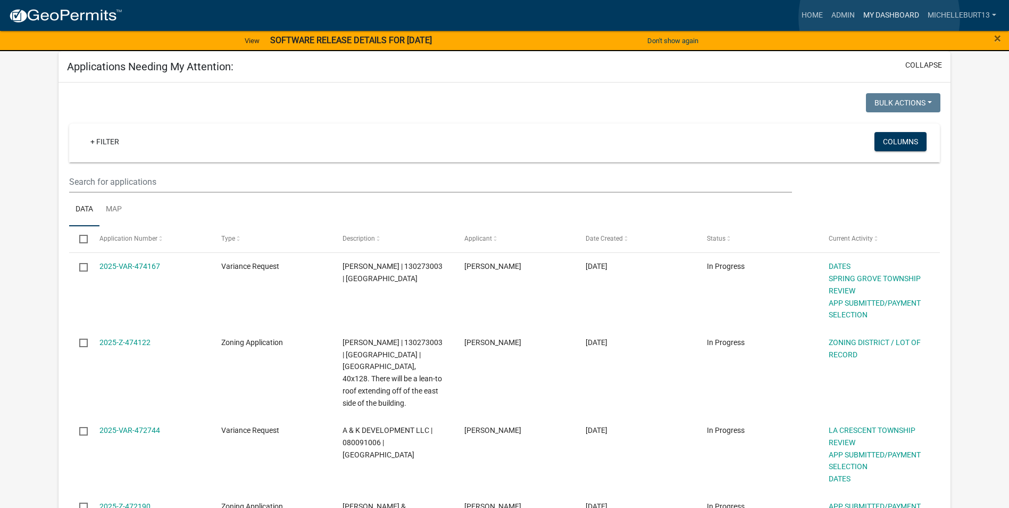
drag, startPoint x: 879, startPoint y: 18, endPoint x: 846, endPoint y: 26, distance: 34.1
click at [880, 18] on link "My Dashboard" at bounding box center [891, 15] width 64 height 20
click at [104, 144] on link "+ Filter" at bounding box center [105, 141] width 46 height 19
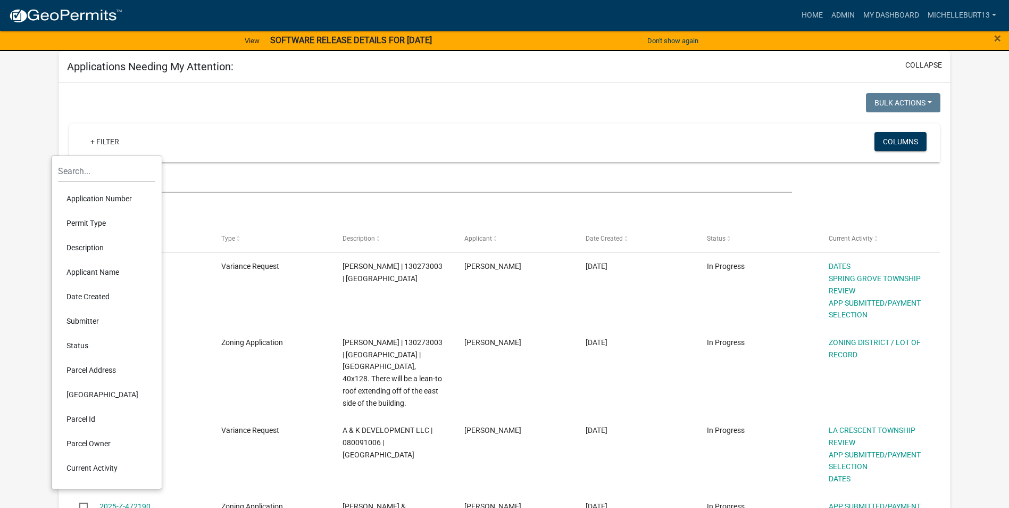
click at [99, 226] on li "Permit Type" at bounding box center [106, 223] width 97 height 24
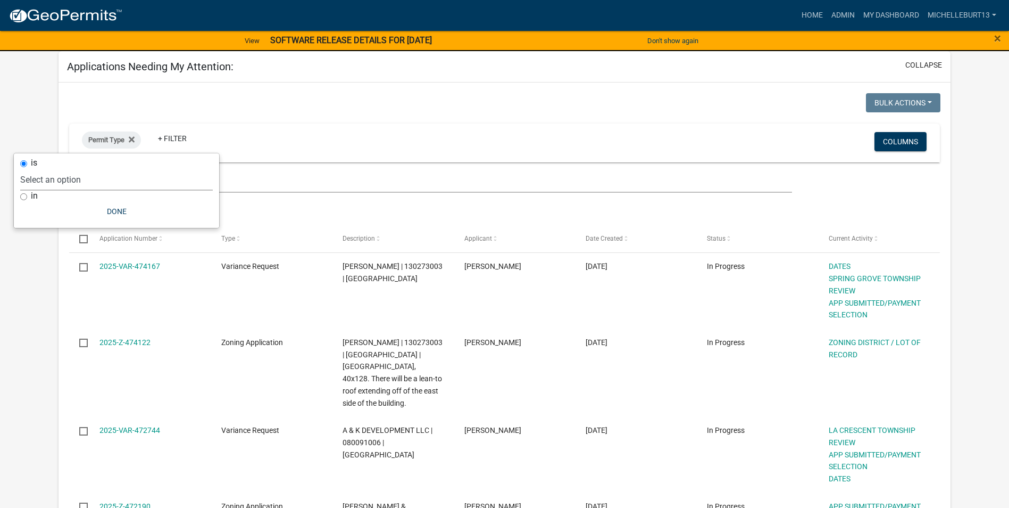
click at [95, 180] on select "Select an option 911 Address Assignment Building Contractor (Registration) Buil…" at bounding box center [116, 180] width 193 height 22
select select "253dacdd-2dce-46fa-a212-aa06fd039a76"
click at [51, 169] on select "Select an option 911 Address Assignment Building Contractor (Registration) Buil…" at bounding box center [116, 180] width 193 height 22
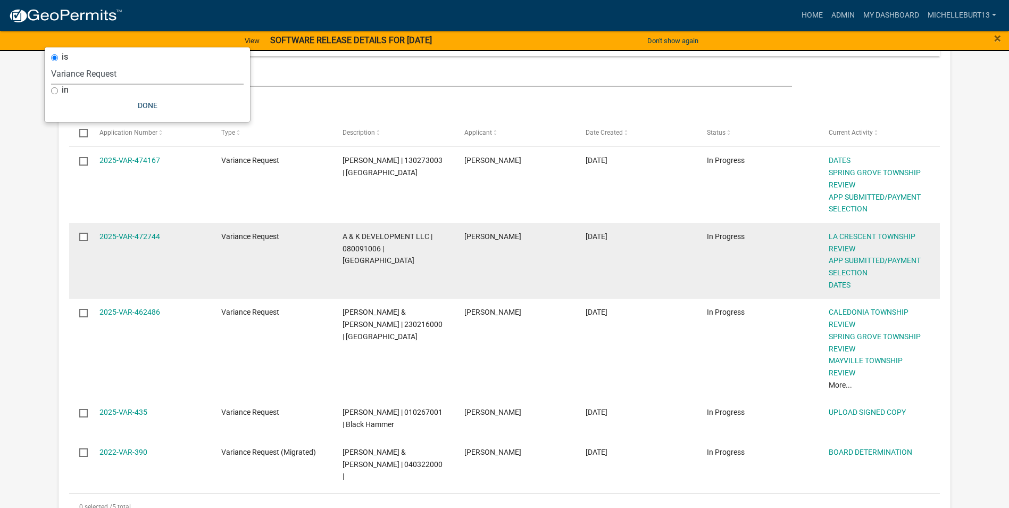
scroll to position [213, 0]
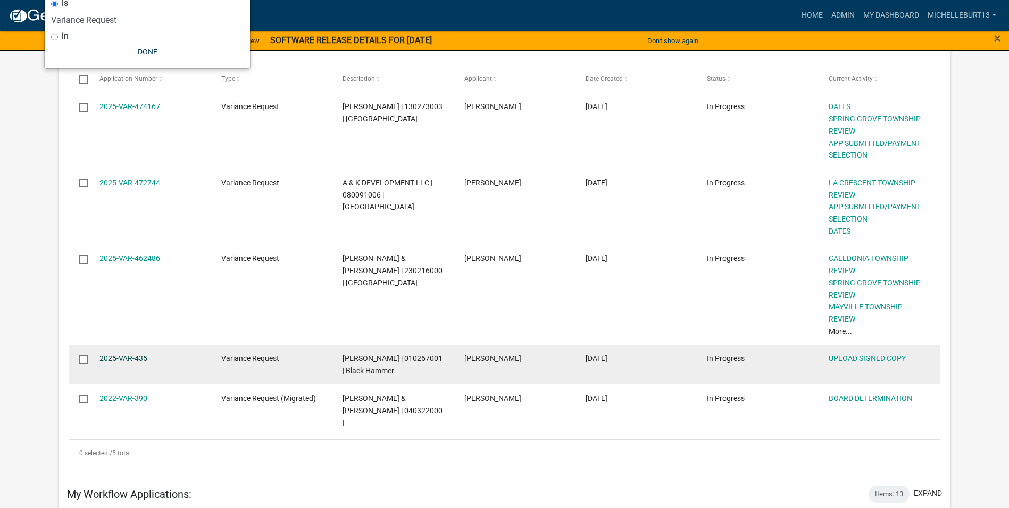
click at [122, 358] on link "2025-VAR-435" at bounding box center [123, 358] width 48 height 9
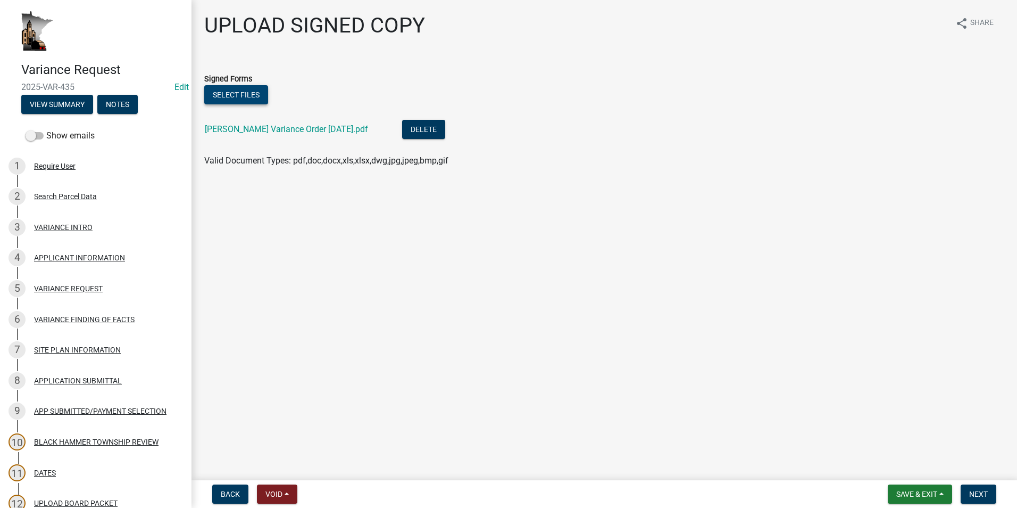
click at [244, 95] on button "Select files" at bounding box center [236, 94] width 64 height 19
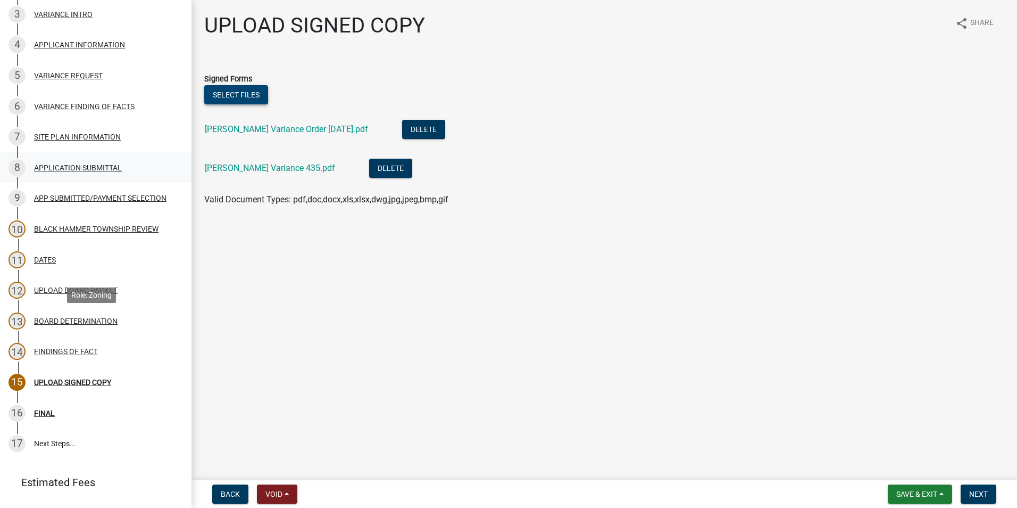
scroll to position [287, 0]
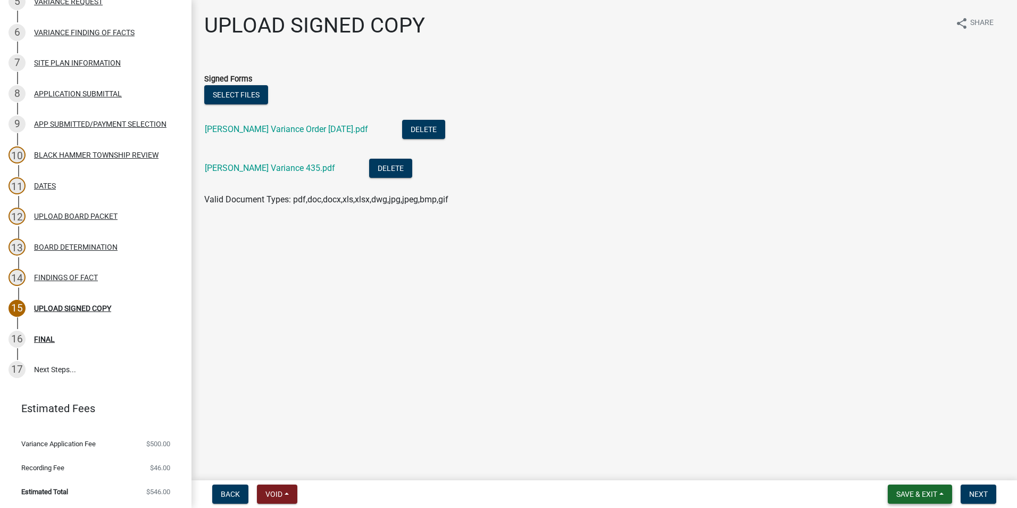
click at [944, 493] on button "Save & Exit" at bounding box center [920, 493] width 64 height 19
click at [915, 439] on button "Save" at bounding box center [909, 441] width 85 height 26
